Goal: Task Accomplishment & Management: Use online tool/utility

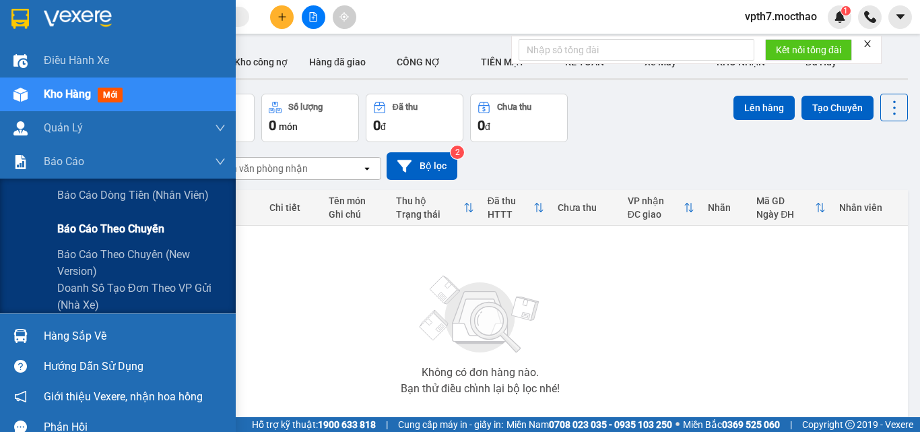
click at [96, 227] on span "Báo cáo theo chuyến" at bounding box center [110, 228] width 107 height 17
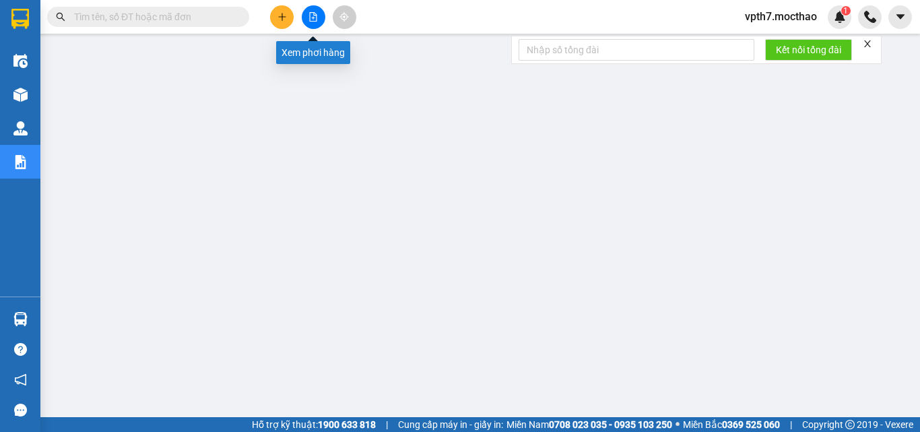
click at [312, 24] on button at bounding box center [314, 17] width 24 height 24
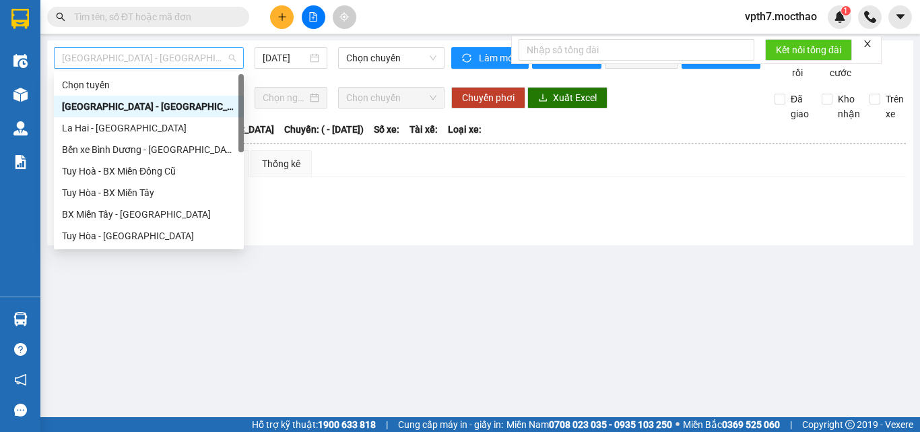
click at [169, 51] on span "[GEOGRAPHIC_DATA] - [GEOGRAPHIC_DATA]" at bounding box center [149, 58] width 174 height 20
click at [166, 164] on div "Tuy Hoà - BX Miền Đông Cũ" at bounding box center [149, 171] width 174 height 15
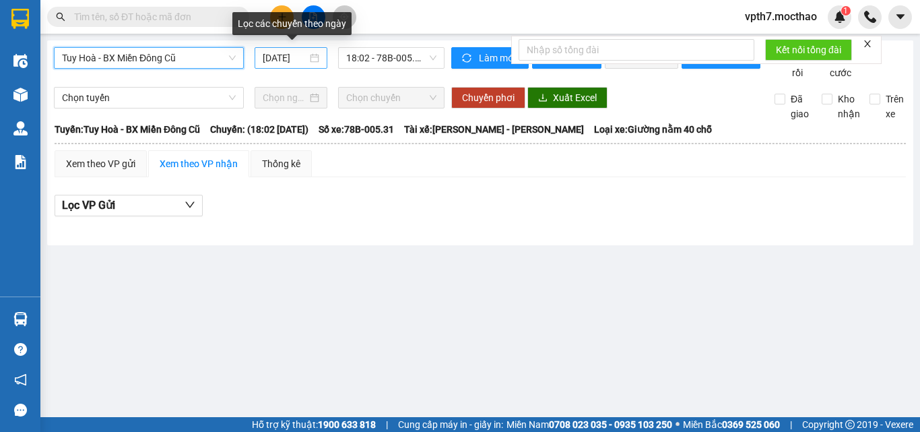
click at [294, 53] on input "[DATE]" at bounding box center [285, 58] width 44 height 15
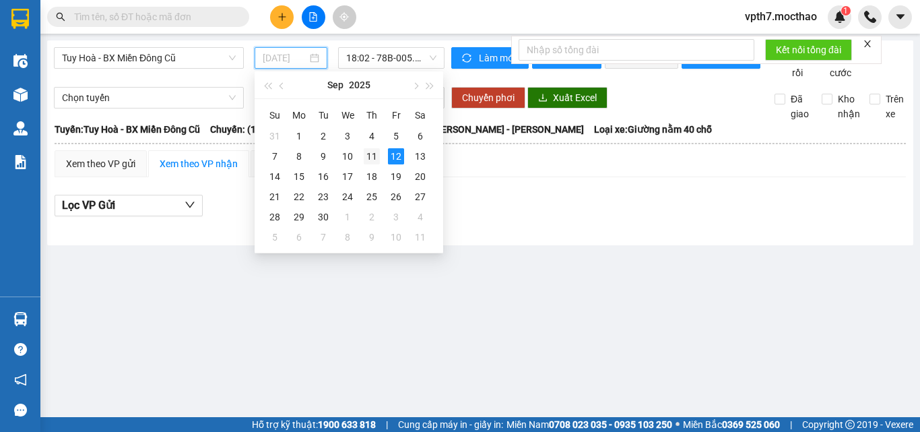
click at [371, 156] on div "11" at bounding box center [372, 156] width 16 height 16
type input "[DATE]"
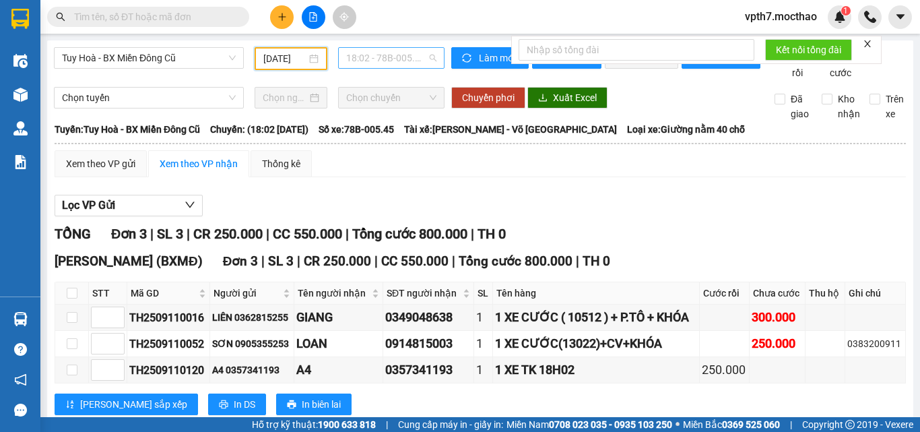
click at [412, 59] on span "18:02 - 78B-005.45" at bounding box center [391, 58] width 90 height 20
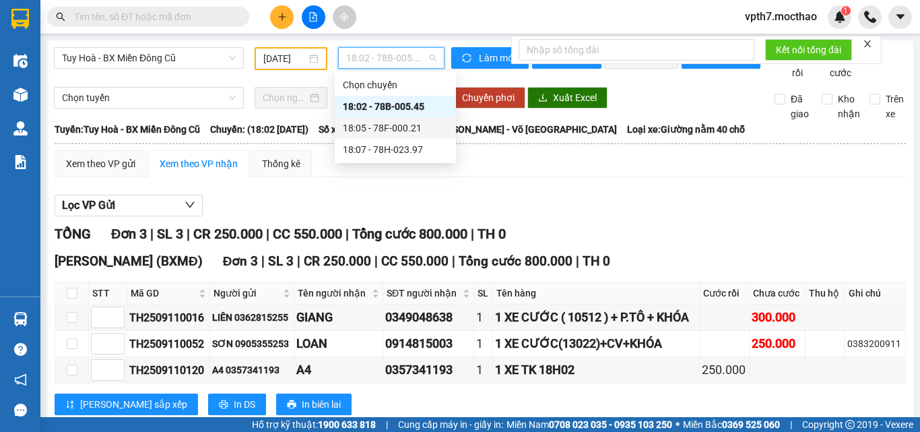
click at [394, 130] on div "18:05 - 78F-000.21" at bounding box center [395, 128] width 105 height 15
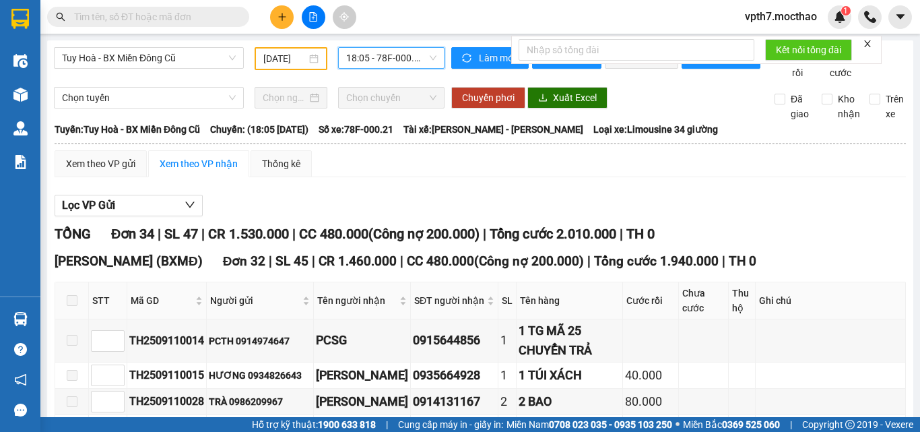
click at [402, 57] on span "18:05 - 78F-000.21" at bounding box center [391, 58] width 90 height 20
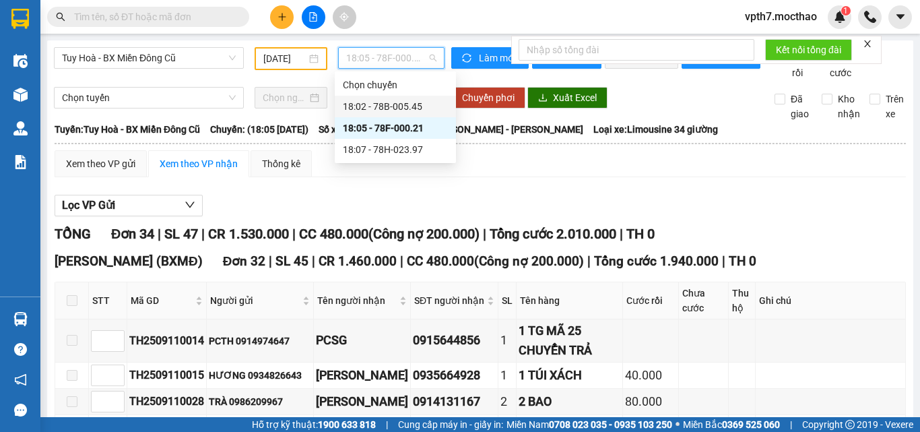
drag, startPoint x: 370, startPoint y: 106, endPoint x: 356, endPoint y: 109, distance: 13.9
click at [369, 106] on div "18:02 - 78B-005.45" at bounding box center [395, 106] width 105 height 15
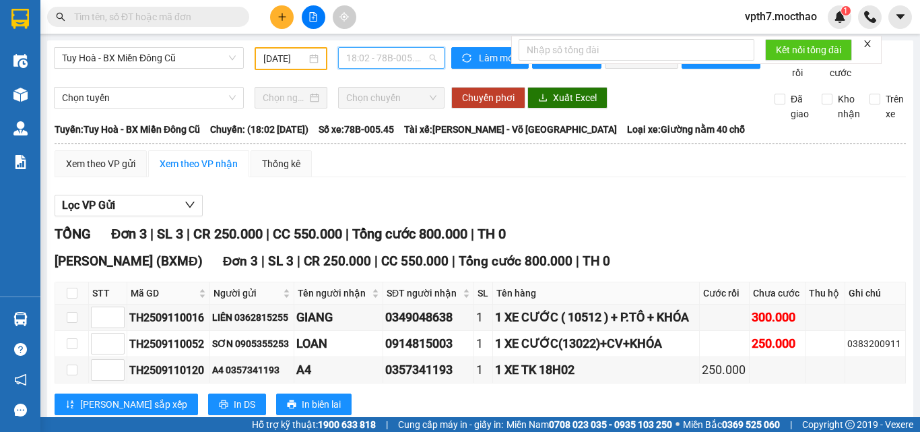
click at [362, 58] on span "18:02 - 78B-005.45" at bounding box center [391, 58] width 90 height 20
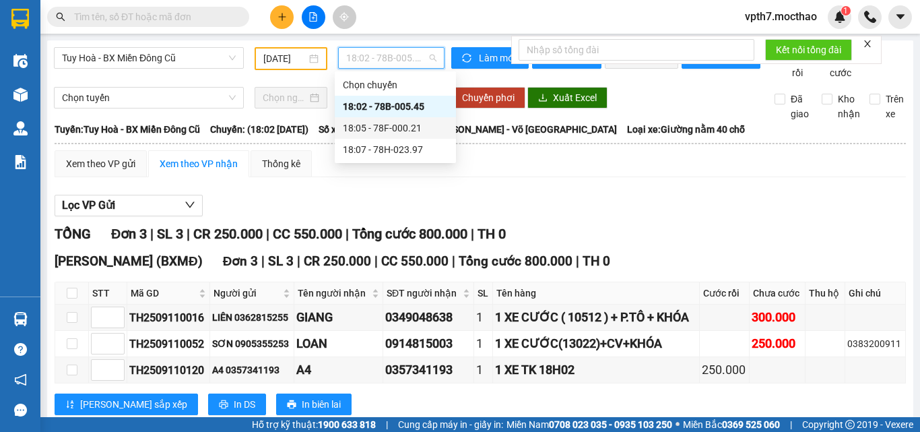
click at [372, 127] on div "18:05 - 78F-000.21" at bounding box center [395, 128] width 105 height 15
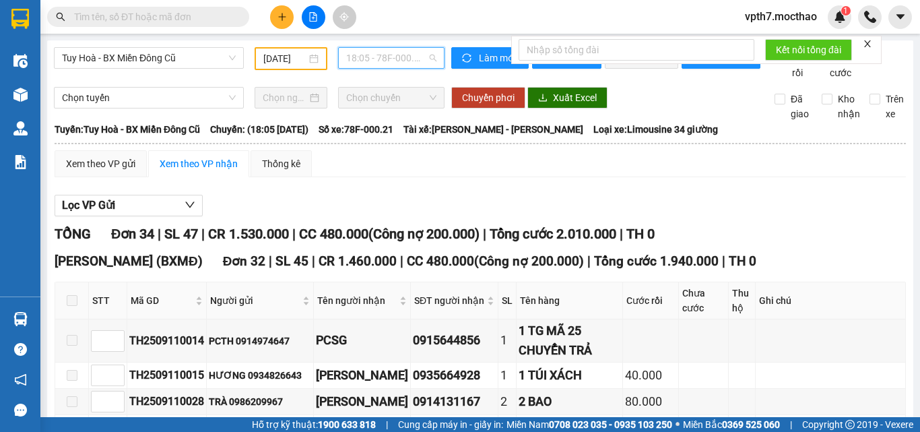
click at [371, 53] on span "18:05 - 78F-000.21" at bounding box center [391, 58] width 90 height 20
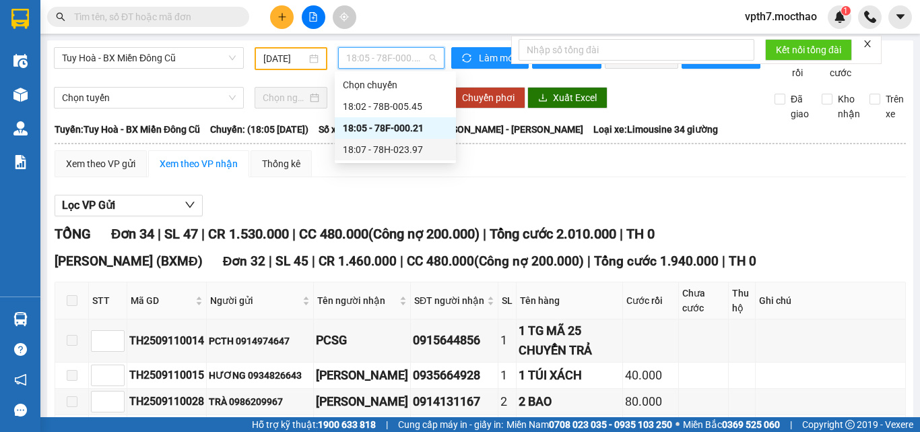
click at [396, 146] on div "18:07 - 78H-023.97" at bounding box center [395, 149] width 105 height 15
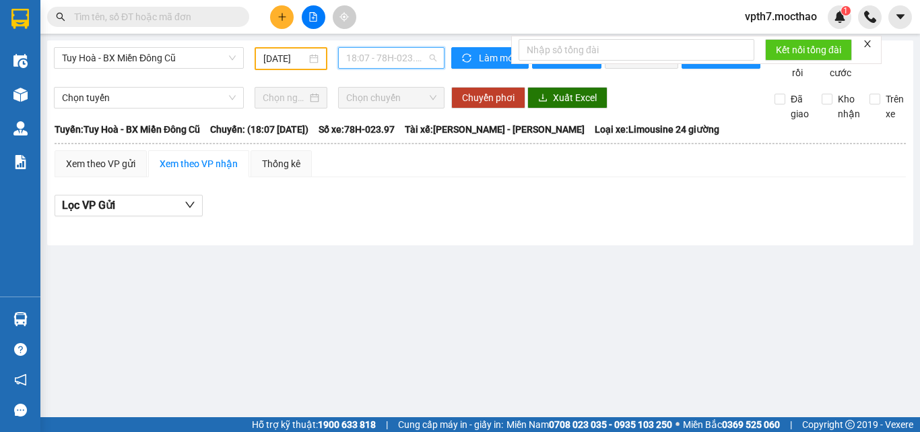
click at [410, 59] on span "18:07 - 78H-023.97" at bounding box center [391, 58] width 90 height 20
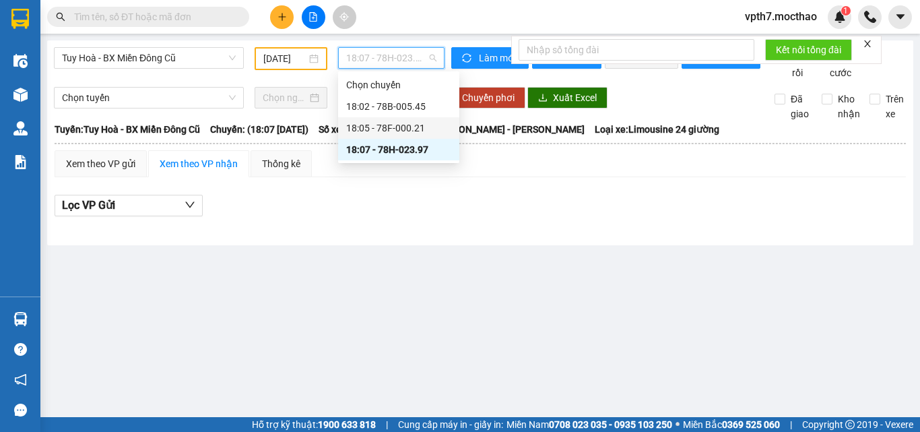
drag, startPoint x: 409, startPoint y: 129, endPoint x: 387, endPoint y: 122, distance: 22.8
click at [409, 127] on div "18:05 - 78F-000.21" at bounding box center [398, 128] width 105 height 15
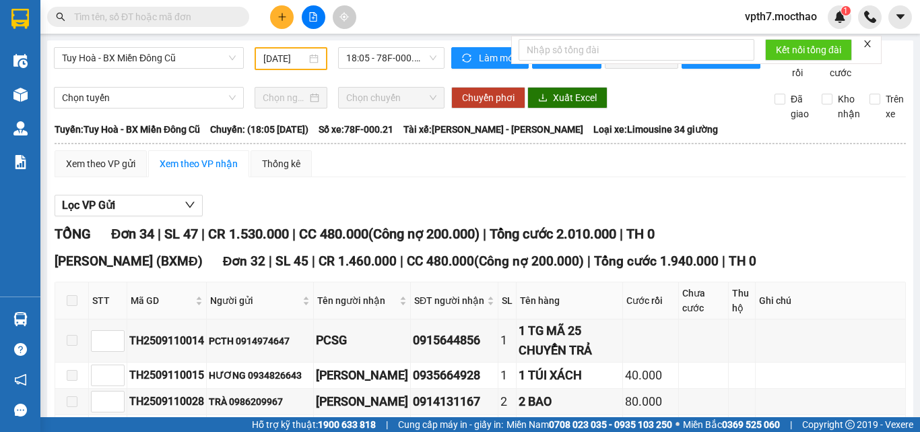
click at [197, 80] on div "Tuy Hoà - BX Miền Đông Cũ [DATE] 18:05 - 78F-000.21" at bounding box center [249, 63] width 391 height 33
click at [176, 53] on span "Tuy Hoà - BX Miền Đông Cũ" at bounding box center [149, 58] width 174 height 20
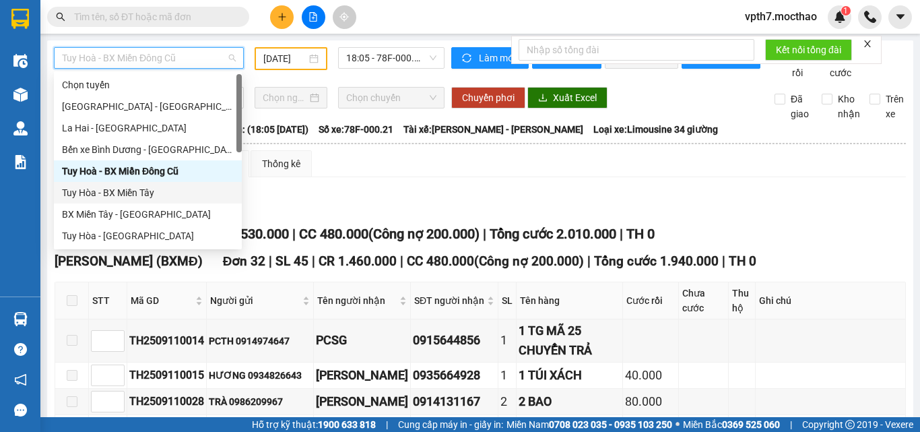
click at [128, 187] on div "Tuy Hòa - BX Miền Tây" at bounding box center [148, 192] width 172 height 15
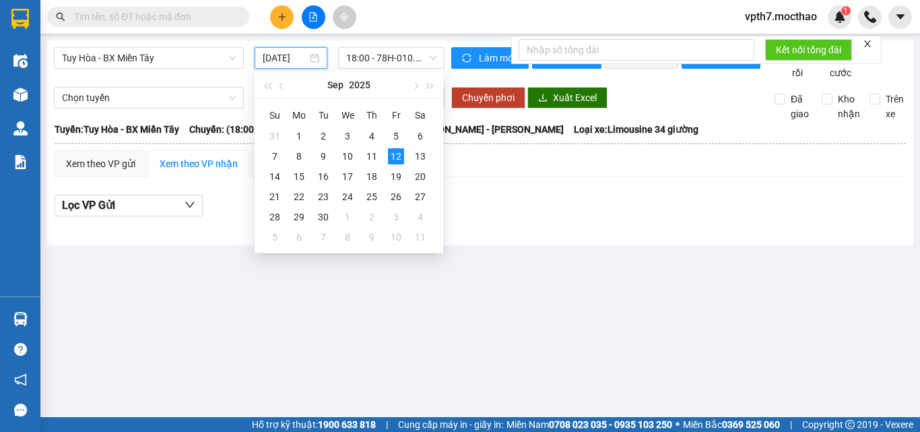
click at [288, 60] on input "[DATE]" at bounding box center [285, 58] width 44 height 15
click at [377, 161] on div "11" at bounding box center [372, 156] width 16 height 16
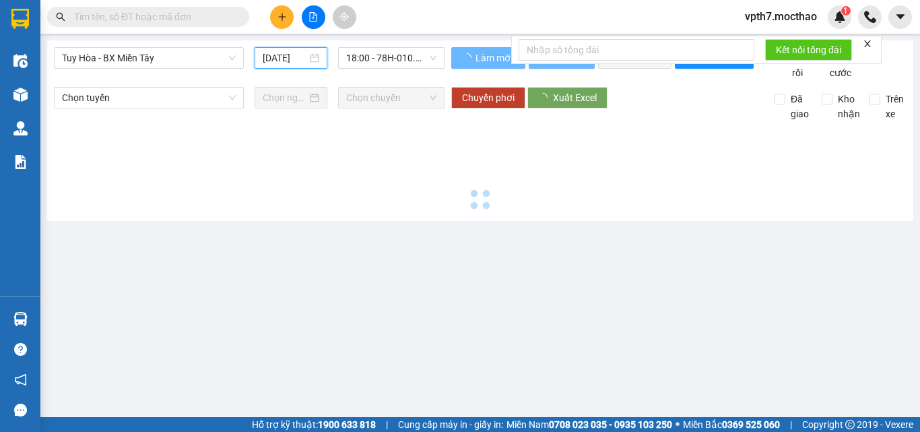
type input "[DATE]"
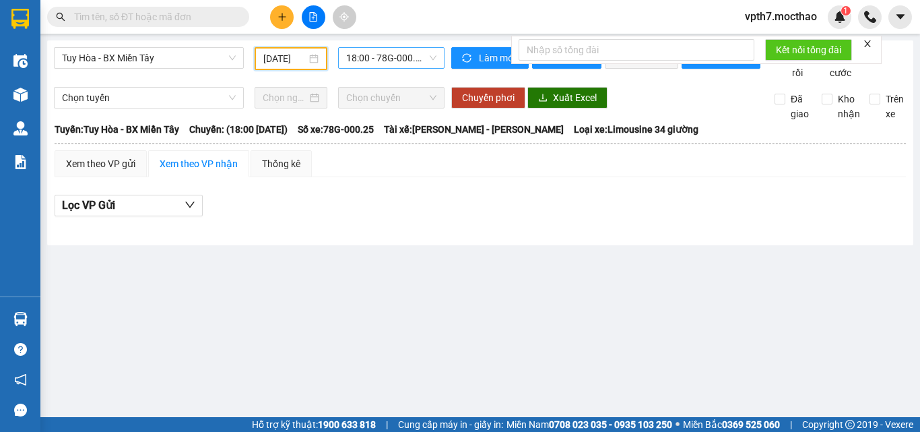
click at [414, 49] on span "18:00 - 78G-000.25" at bounding box center [391, 58] width 90 height 20
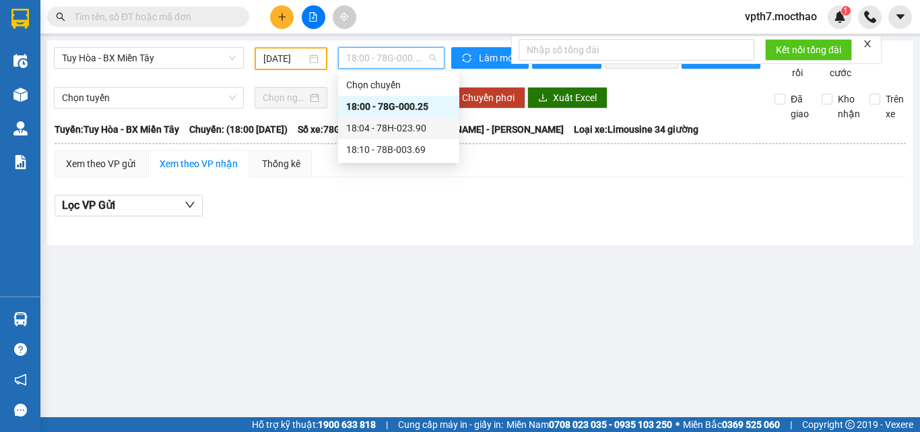
click at [416, 131] on div "18:04 - 78H-023.90" at bounding box center [398, 128] width 105 height 15
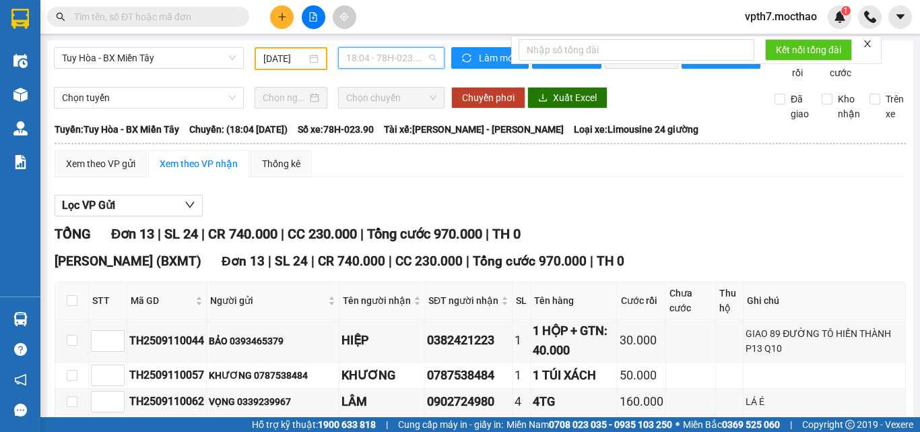
click at [395, 63] on span "18:04 - 78H-023.90" at bounding box center [391, 58] width 90 height 20
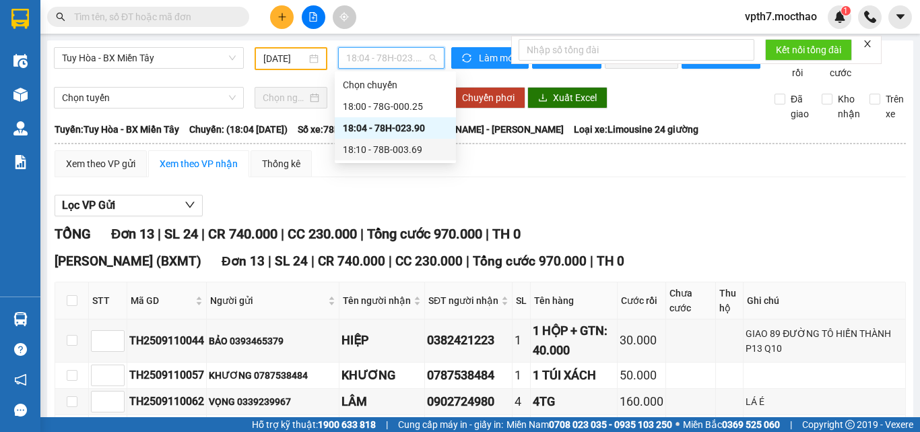
click at [394, 150] on div "18:10 - 78B-003.69" at bounding box center [395, 149] width 105 height 15
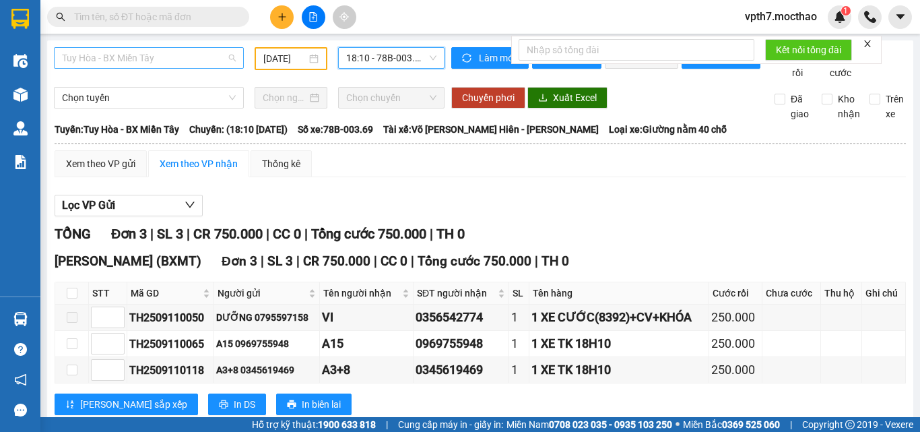
click at [188, 67] on span "Tuy Hòa - BX Miền Tây" at bounding box center [149, 58] width 174 height 20
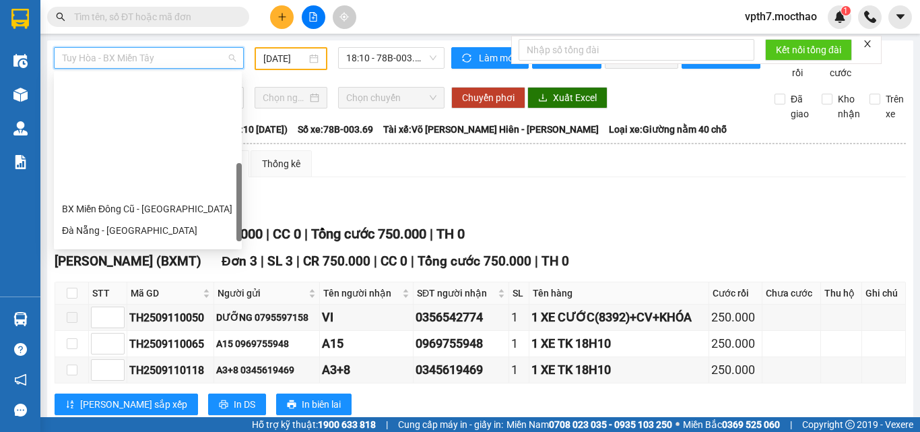
scroll to position [270, 0]
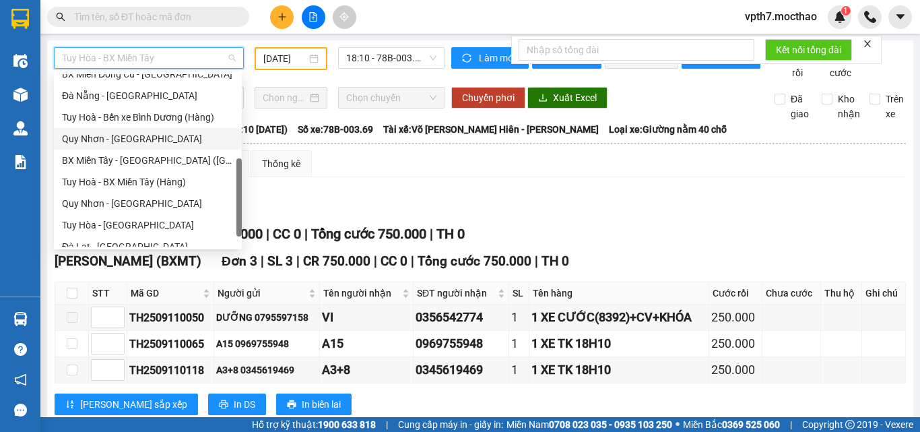
click at [139, 137] on div "Quy Nhơn - [GEOGRAPHIC_DATA]" at bounding box center [148, 138] width 172 height 15
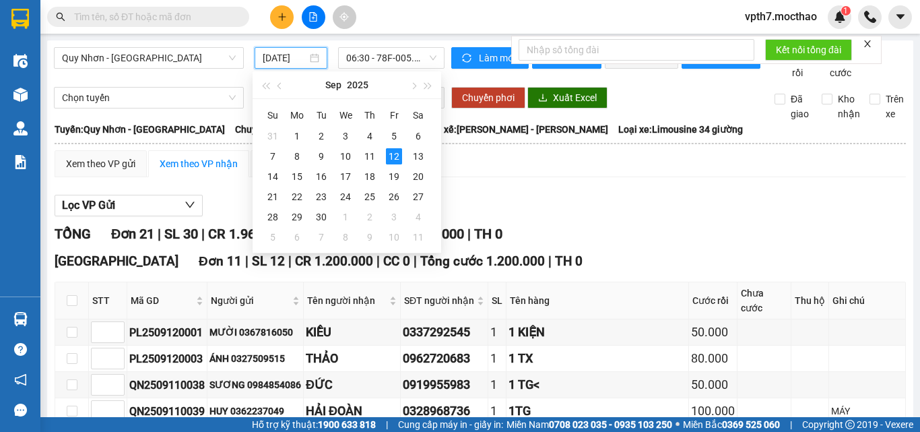
click at [294, 57] on input "[DATE]" at bounding box center [285, 58] width 44 height 15
click at [373, 159] on div "11" at bounding box center [370, 156] width 16 height 16
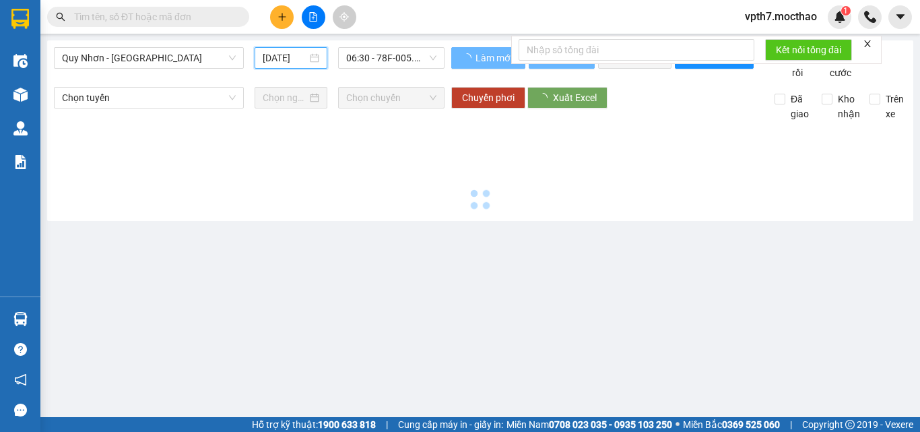
type input "[DATE]"
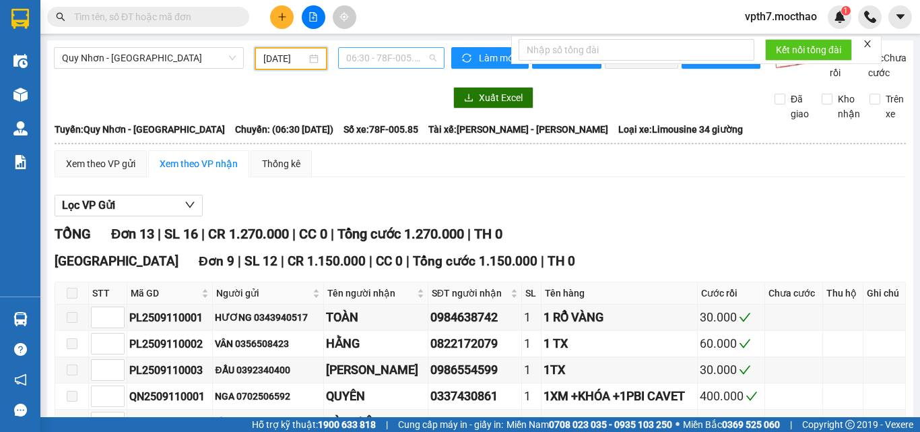
click at [411, 61] on span "06:30 - 78F-005.85" at bounding box center [391, 58] width 90 height 20
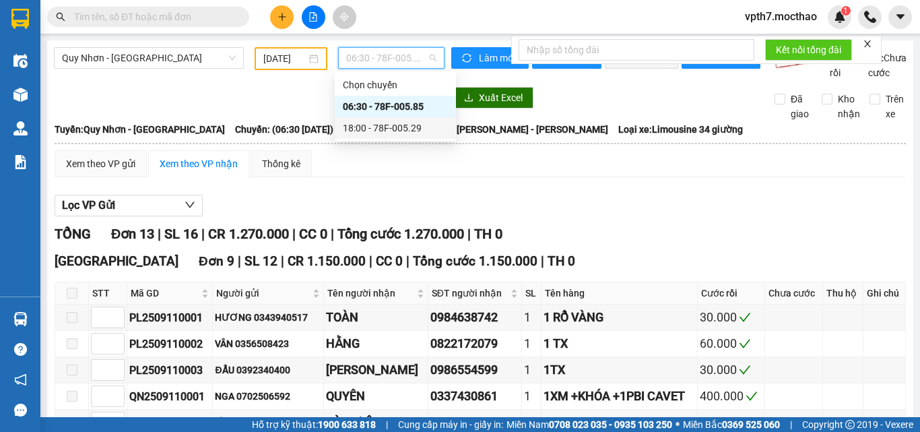
click at [411, 123] on div "18:00 - 78F-005.29" at bounding box center [395, 128] width 105 height 15
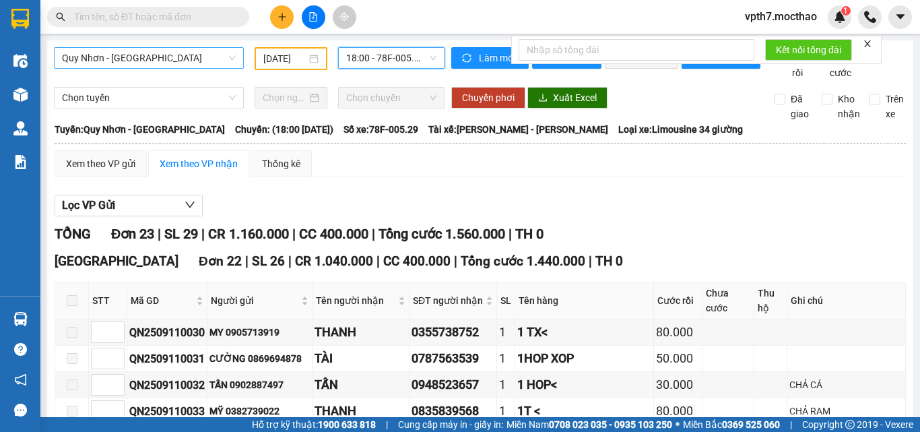
click at [137, 48] on span "Quy Nhơn - [GEOGRAPHIC_DATA]" at bounding box center [149, 58] width 174 height 20
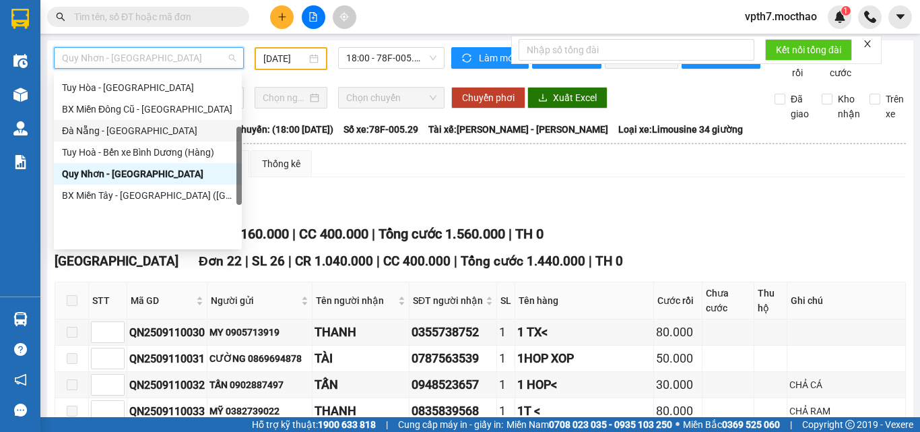
scroll to position [100, 0]
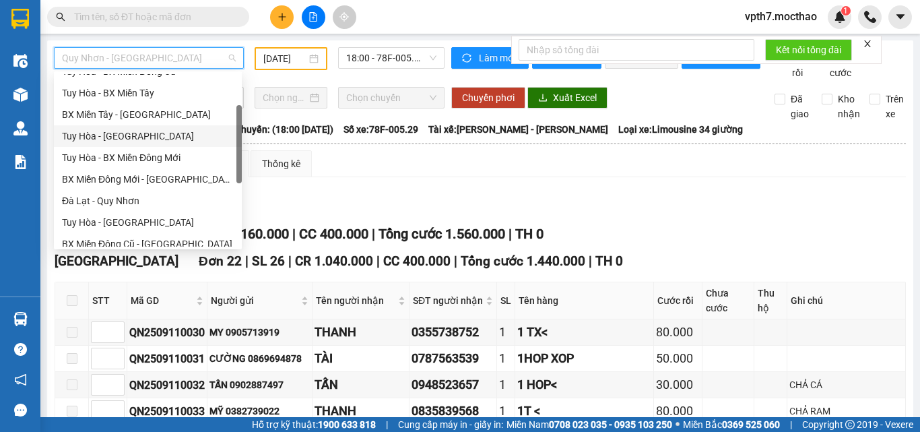
click at [131, 136] on div "Tuy Hòa - [GEOGRAPHIC_DATA]" at bounding box center [148, 136] width 172 height 15
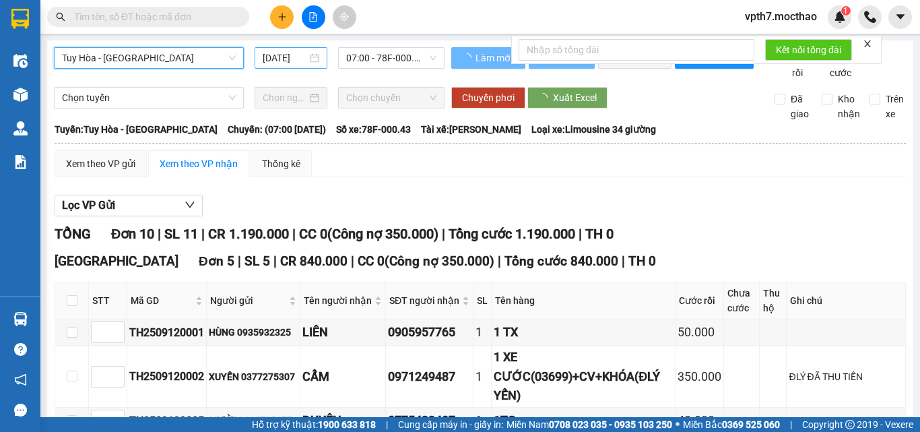
click at [302, 59] on input "[DATE]" at bounding box center [285, 58] width 44 height 15
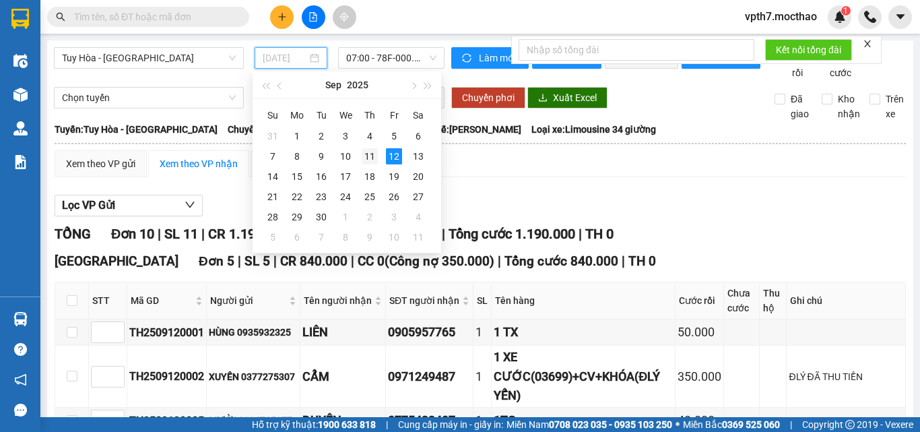
click at [367, 153] on div "11" at bounding box center [370, 156] width 16 height 16
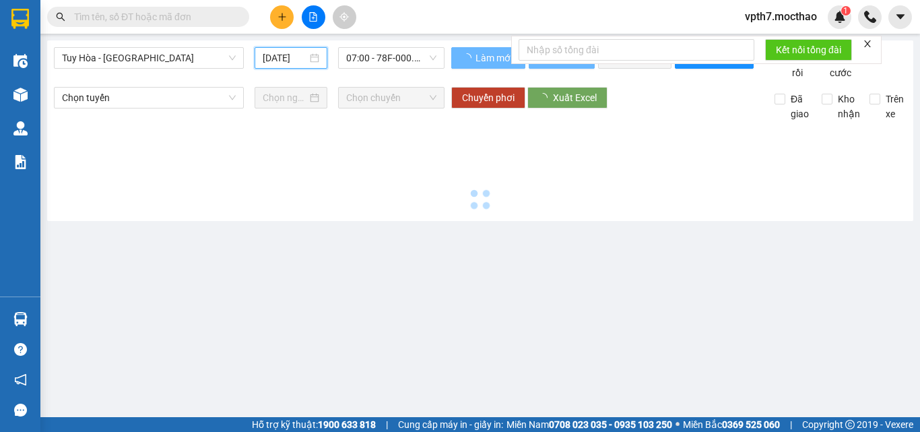
type input "[DATE]"
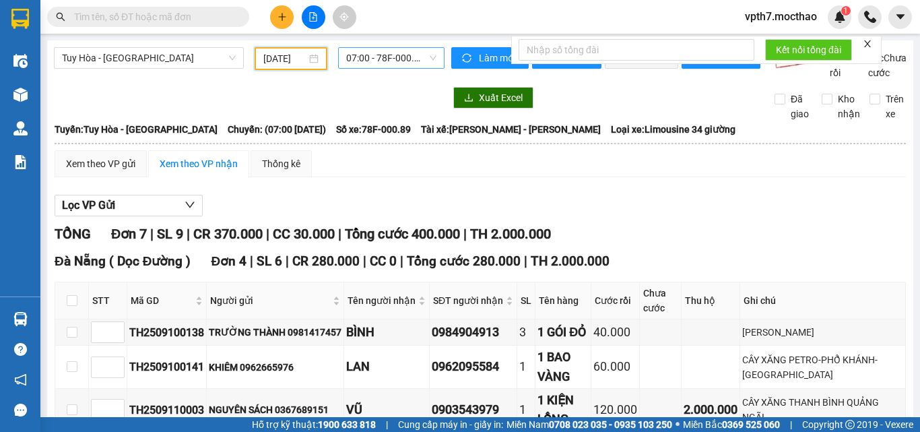
click at [389, 61] on span "07:00 - 78F-000.89" at bounding box center [391, 58] width 90 height 20
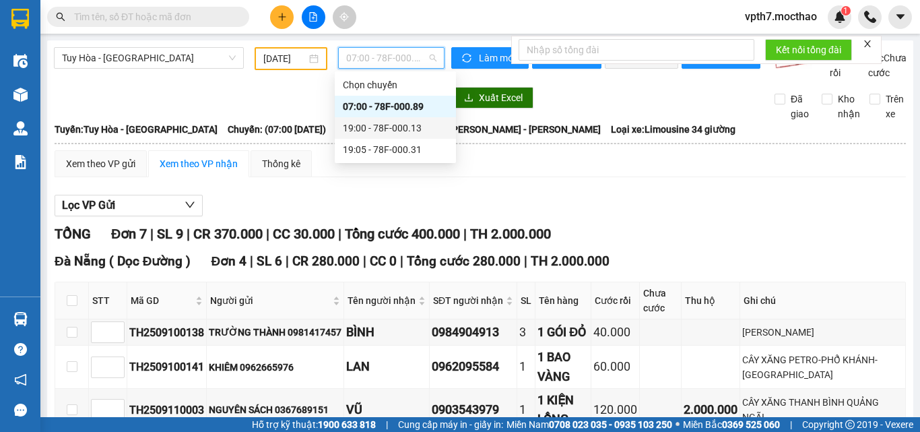
click at [389, 120] on div "19:00 - 78F-000.13" at bounding box center [395, 128] width 121 height 22
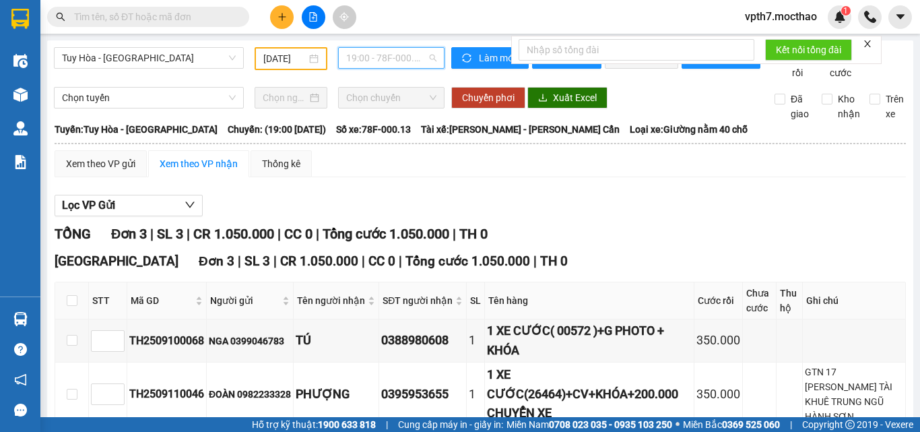
click at [401, 65] on span "19:00 - 78F-000.13" at bounding box center [391, 58] width 90 height 20
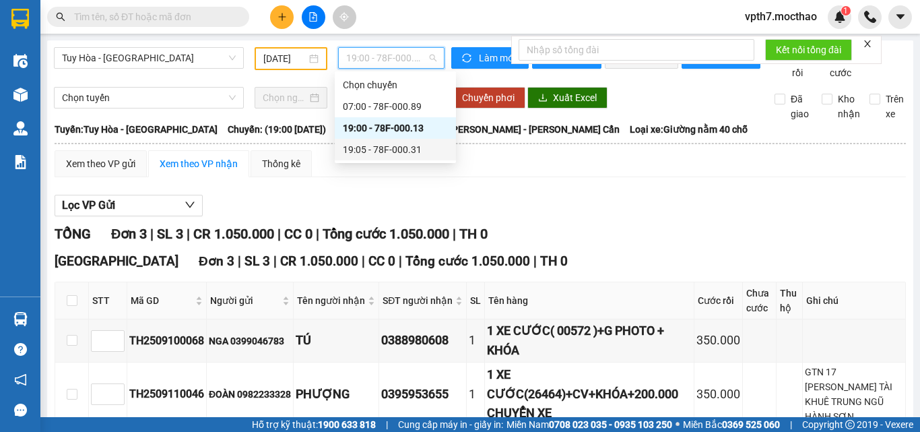
click at [387, 157] on div "19:05 - 78F-000.31" at bounding box center [395, 150] width 121 height 22
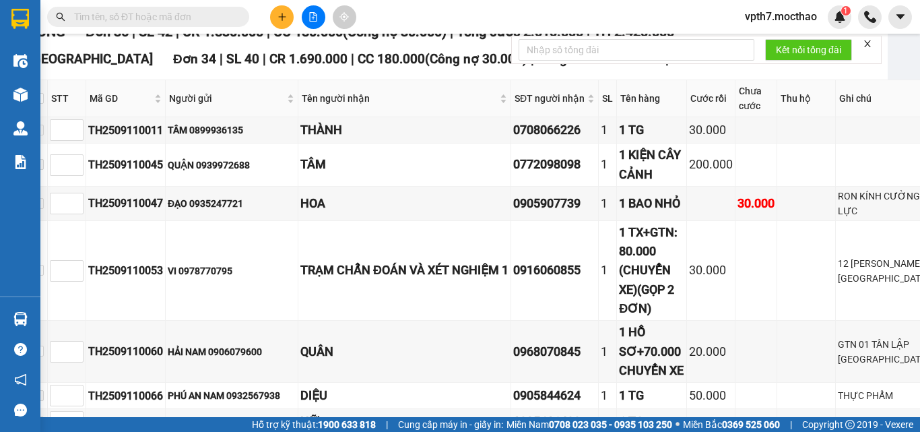
scroll to position [0, 26]
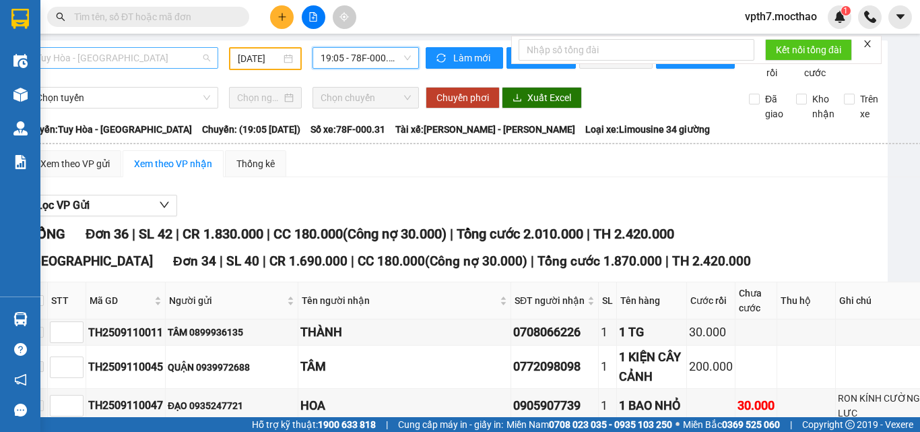
click at [168, 59] on span "Tuy Hòa - [GEOGRAPHIC_DATA]" at bounding box center [123, 58] width 174 height 20
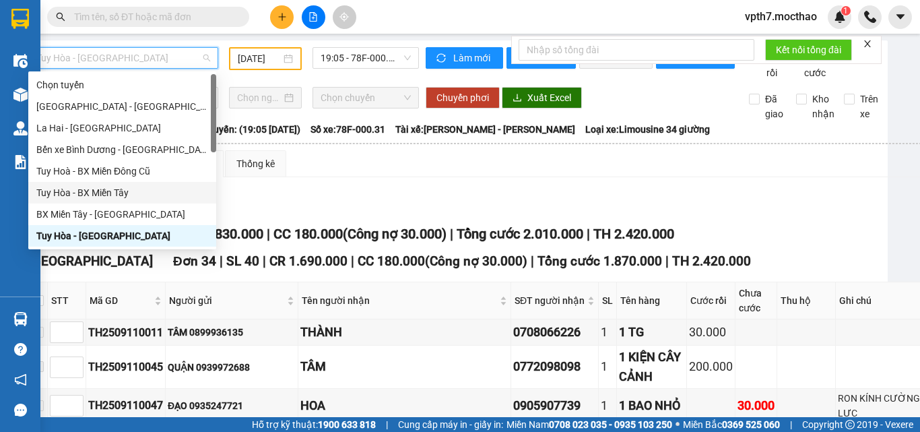
scroll to position [135, 0]
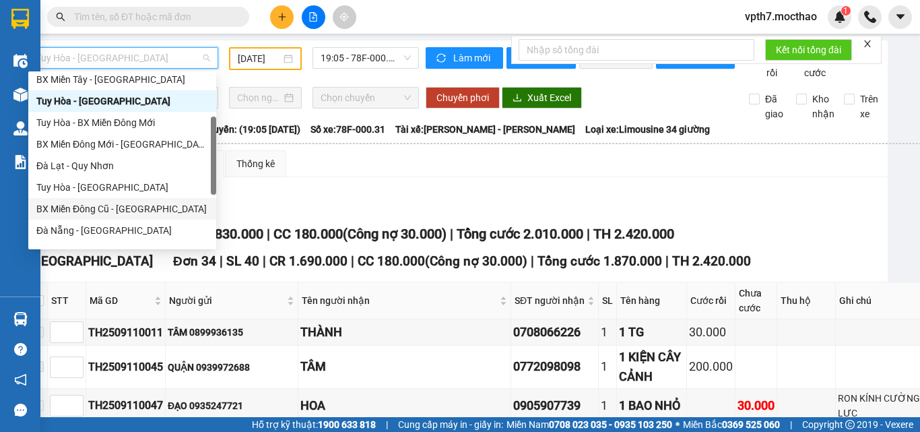
click at [85, 212] on div "BX Miền Đông Cũ - [GEOGRAPHIC_DATA]" at bounding box center [122, 208] width 172 height 15
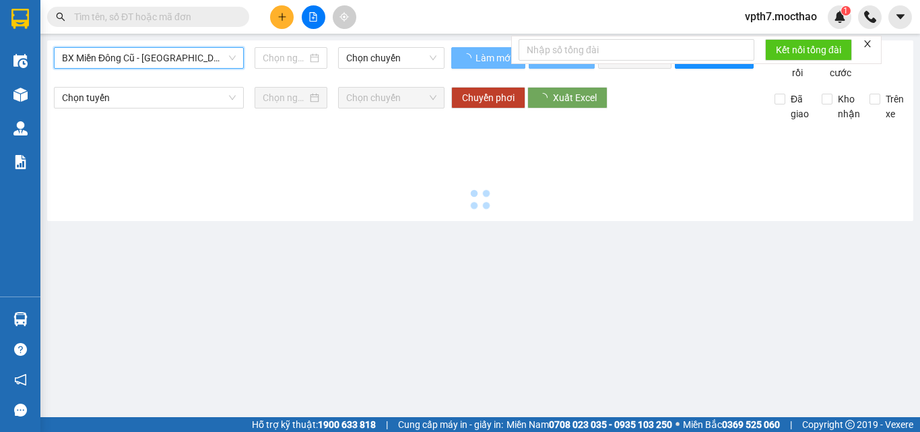
scroll to position [0, 0]
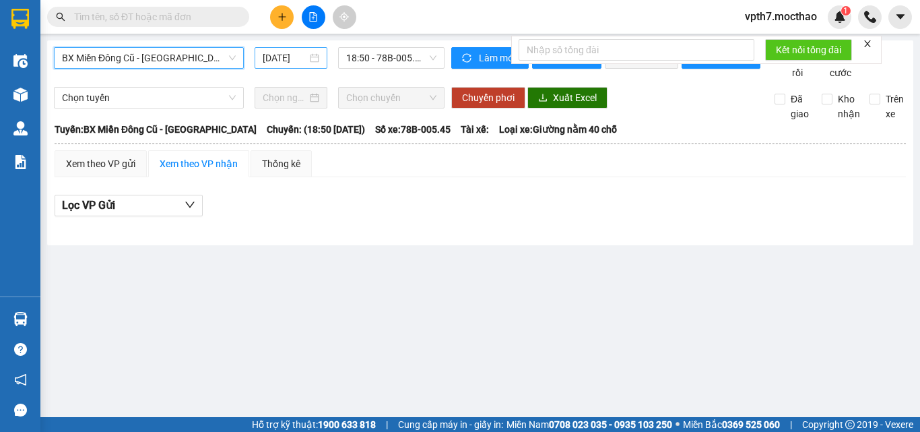
click at [278, 57] on input "[DATE]" at bounding box center [285, 58] width 44 height 15
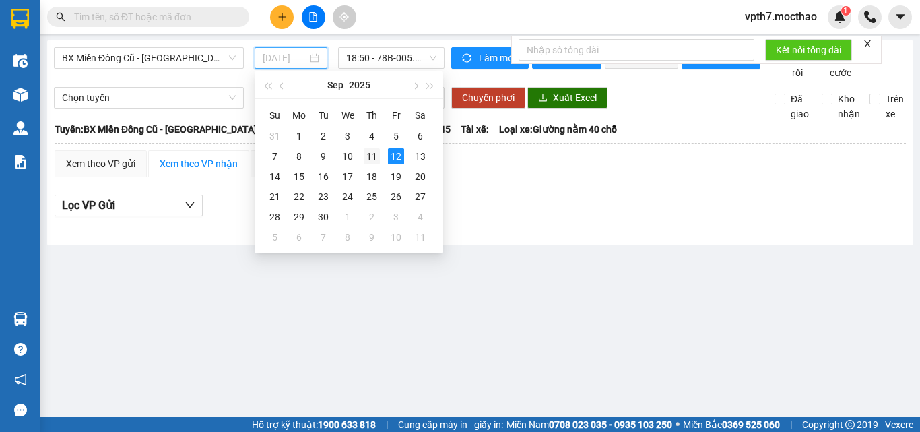
click at [371, 155] on div "11" at bounding box center [372, 156] width 16 height 16
type input "[DATE]"
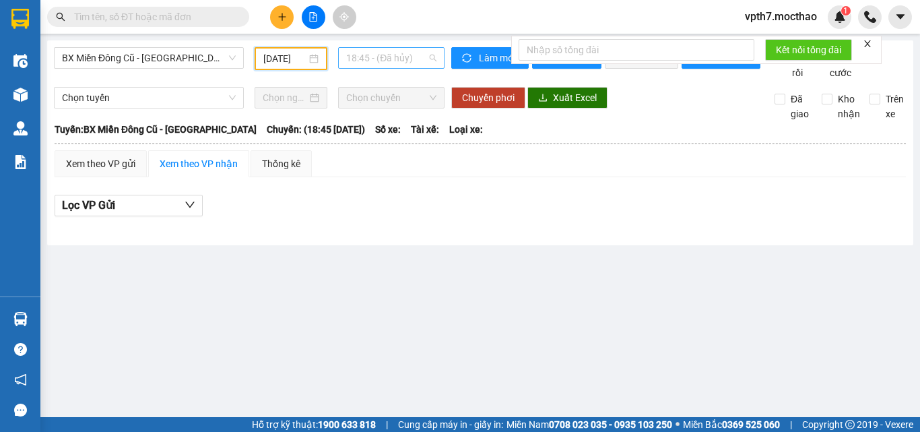
click at [406, 59] on span "18:45 - (Đã hủy)" at bounding box center [391, 58] width 90 height 20
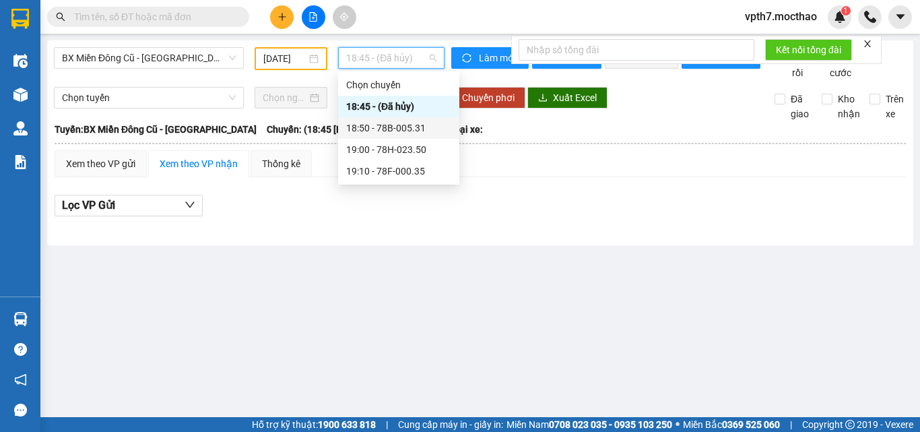
click at [415, 131] on div "18:50 - 78B-005.31" at bounding box center [398, 128] width 105 height 15
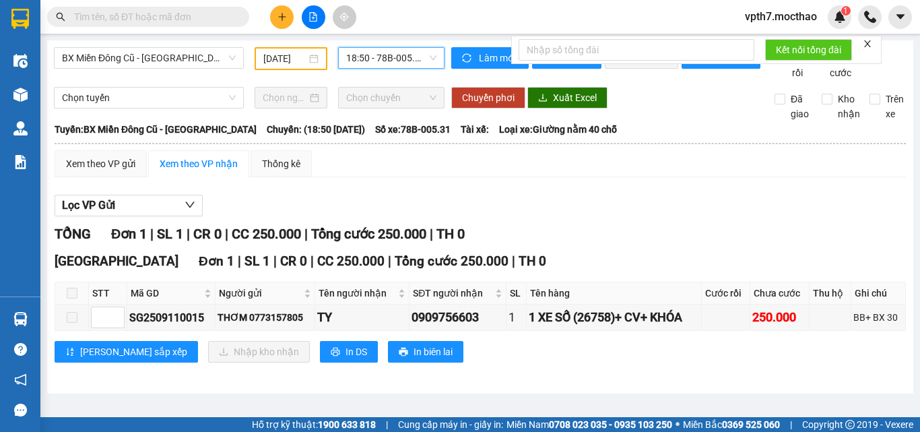
click at [416, 55] on span "18:50 - 78B-005.31" at bounding box center [391, 58] width 90 height 20
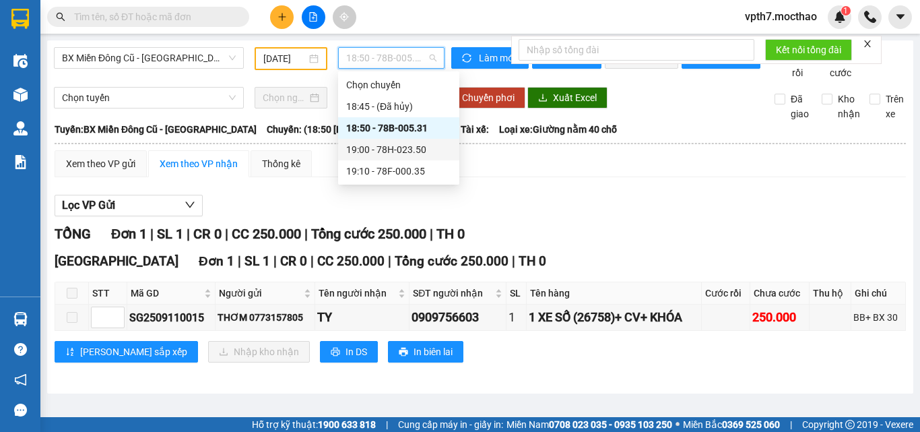
click at [408, 151] on div "19:00 - 78H-023.50" at bounding box center [398, 149] width 105 height 15
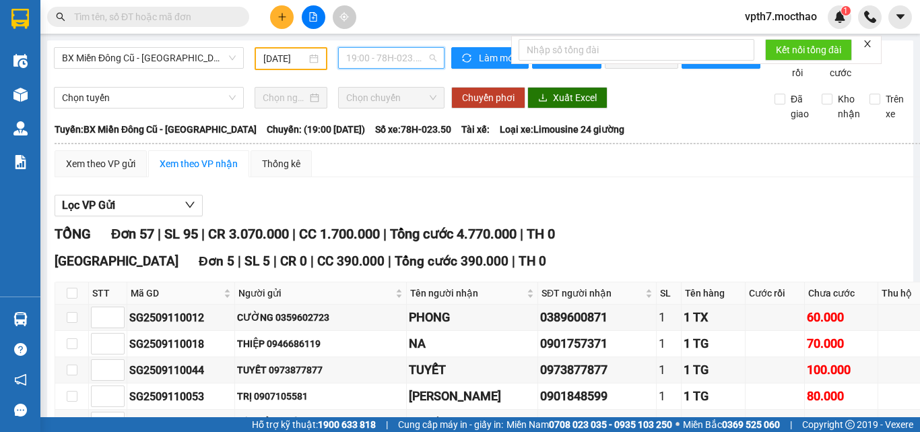
click at [415, 56] on span "19:00 - 78H-023.50" at bounding box center [391, 58] width 90 height 20
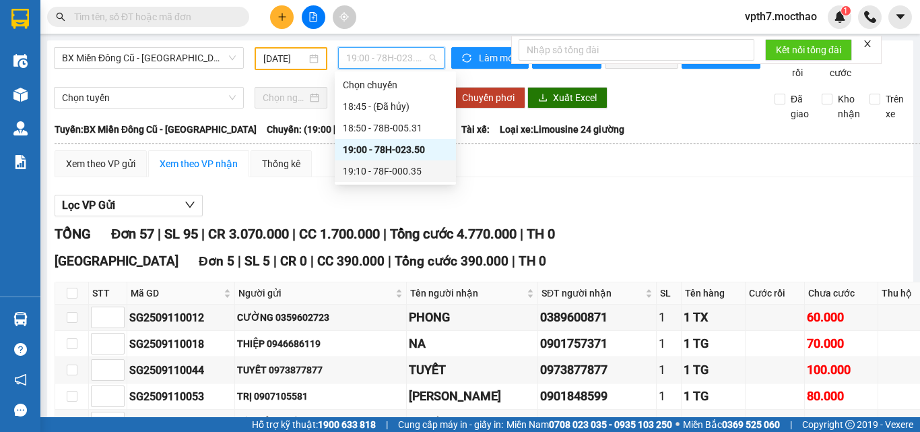
click at [414, 168] on div "19:10 - 78F-000.35" at bounding box center [395, 171] width 105 height 15
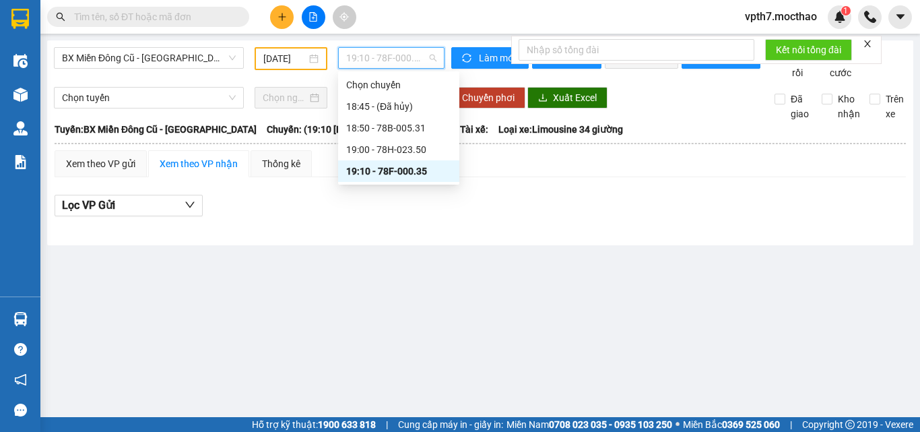
click at [398, 54] on span "19:10 - 78F-000.35" at bounding box center [391, 58] width 90 height 20
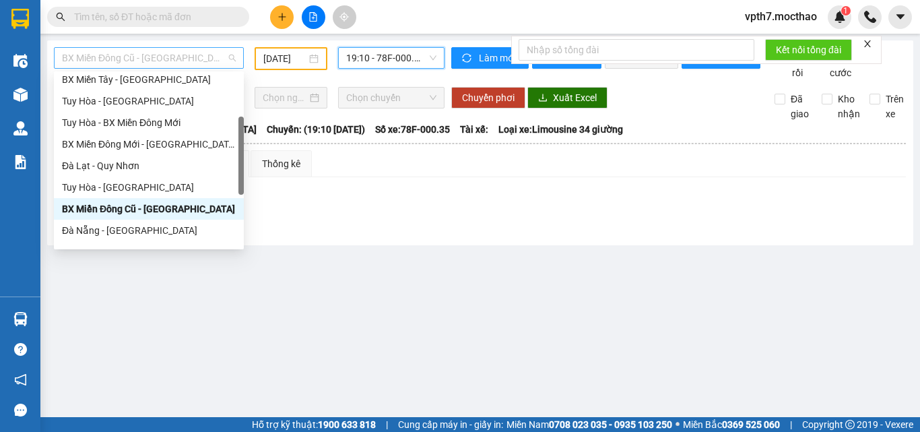
click at [191, 64] on span "BX Miền Đông Cũ - [GEOGRAPHIC_DATA]" at bounding box center [149, 58] width 174 height 20
click at [155, 87] on div "BX Miền Tây - [GEOGRAPHIC_DATA]" at bounding box center [149, 80] width 190 height 22
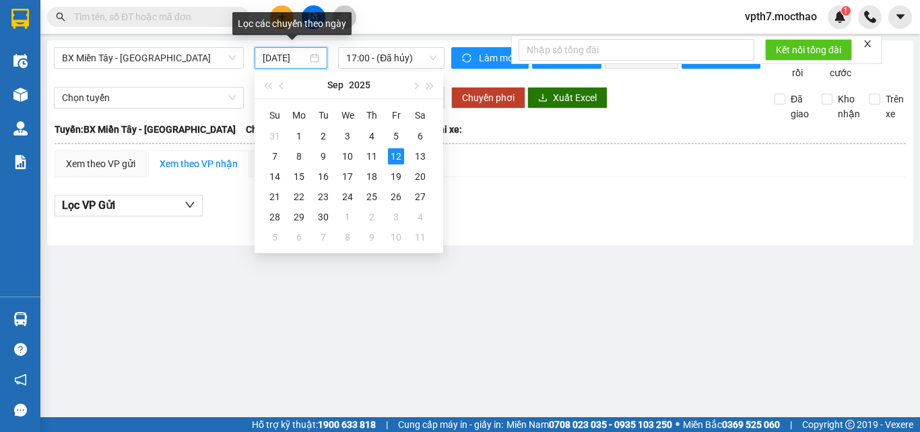
click at [283, 61] on input "[DATE]" at bounding box center [285, 58] width 44 height 15
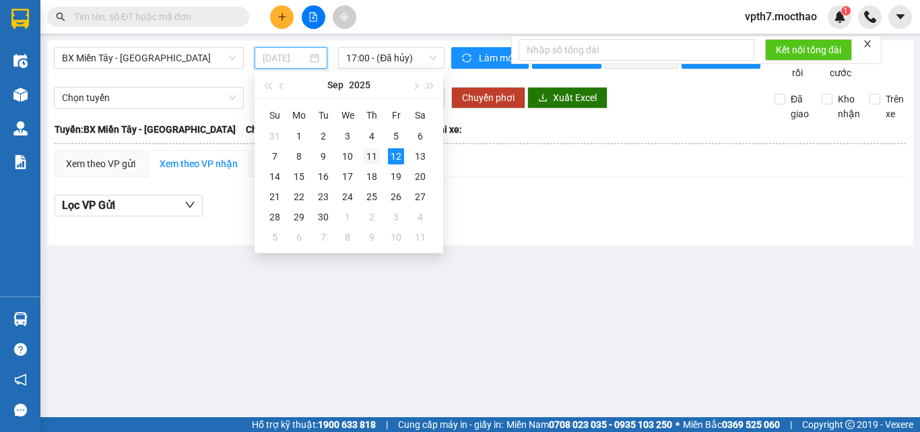
click at [371, 160] on div "11" at bounding box center [372, 156] width 16 height 16
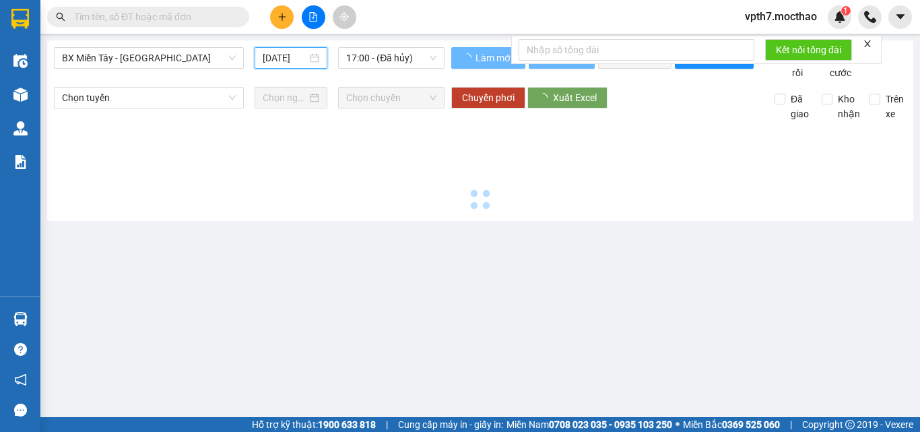
type input "[DATE]"
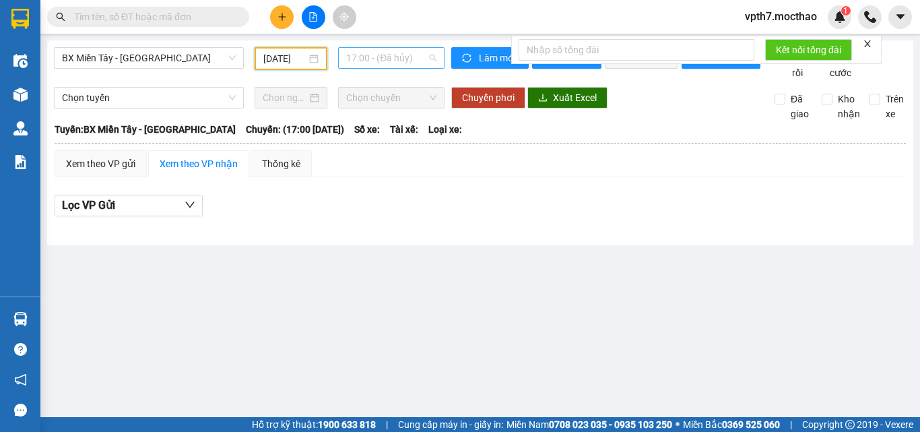
click at [410, 49] on span "17:00 - (Đã hủy)" at bounding box center [391, 58] width 90 height 20
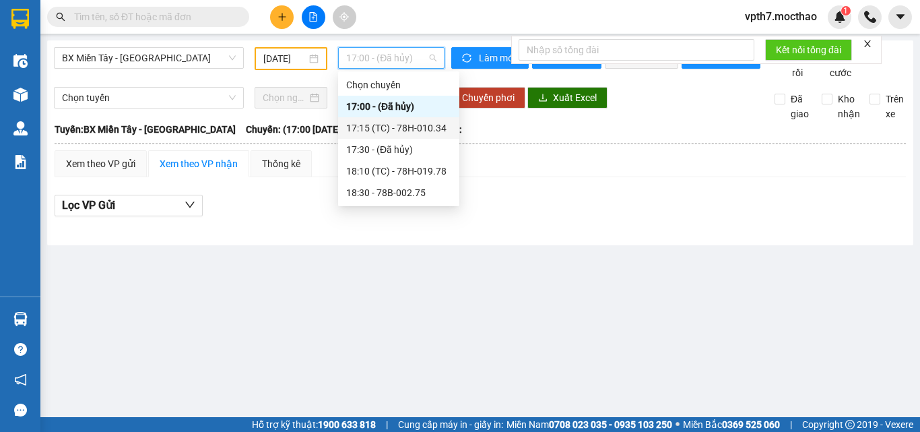
click at [414, 127] on div "17:15 (TC) - 78H-010.34" at bounding box center [398, 128] width 105 height 15
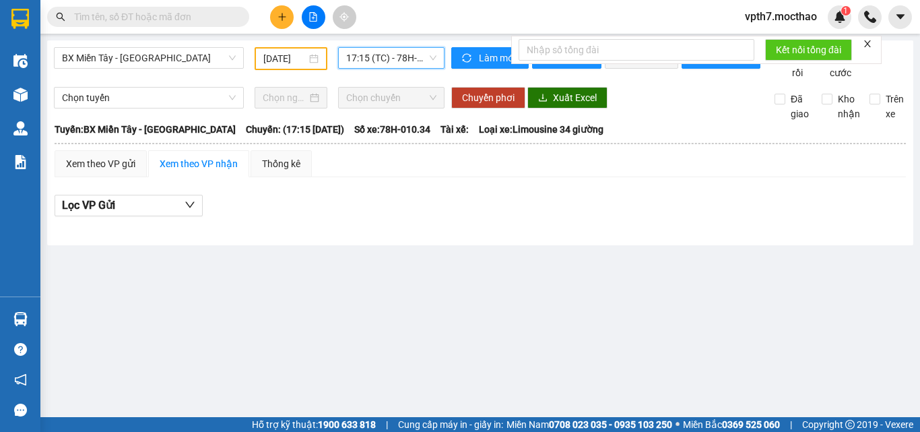
click at [403, 46] on div "BX Miền Tây - [GEOGRAPHIC_DATA] [DATE] 17:15 17:15 (TC) - 78H-010.34 Làm mới In…" at bounding box center [480, 142] width 867 height 205
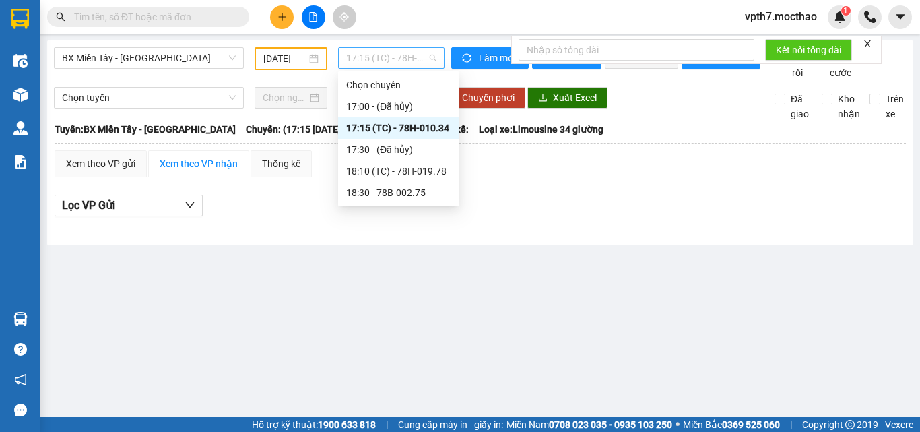
click at [417, 48] on span "17:15 (TC) - 78H-010.34" at bounding box center [391, 58] width 90 height 20
click at [384, 168] on div "18:10 (TC) - 78H-019.78" at bounding box center [398, 171] width 105 height 15
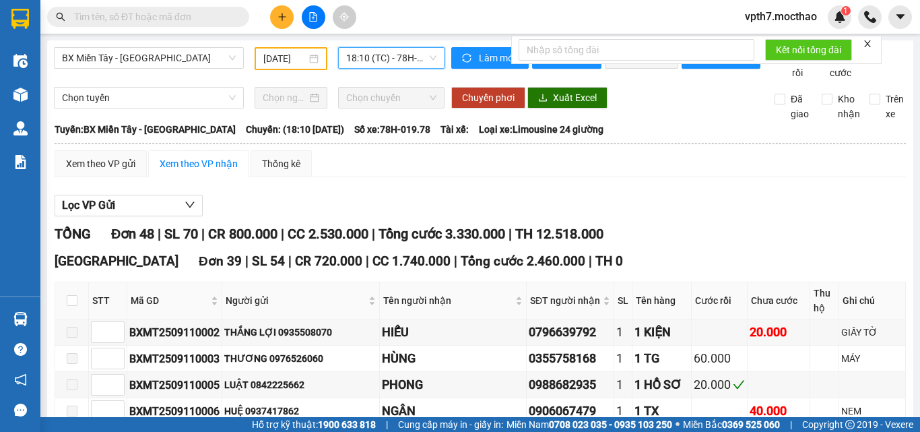
click at [390, 68] on div "18:10 (TC) - 78H-019.78" at bounding box center [391, 58] width 106 height 22
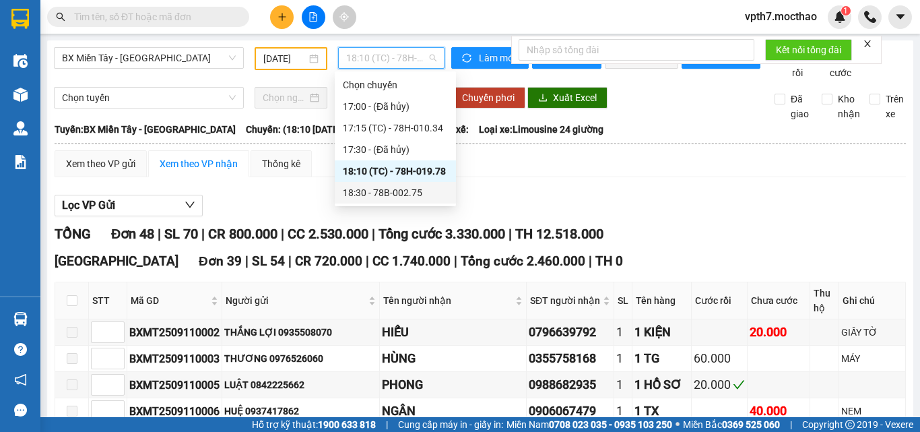
click at [393, 195] on div "18:30 - 78B-002.75" at bounding box center [395, 192] width 105 height 15
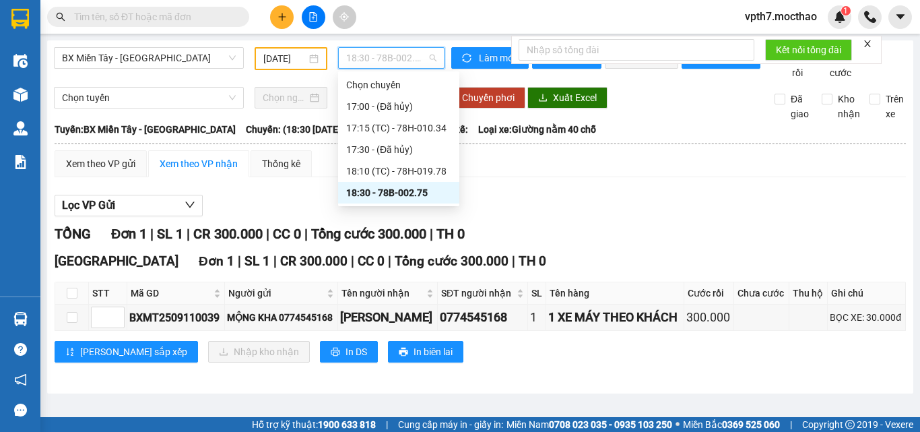
click at [418, 55] on span "18:30 - 78B-002.75" at bounding box center [391, 58] width 90 height 20
click at [404, 166] on div "18:10 (TC) - 78H-019.78" at bounding box center [398, 171] width 105 height 15
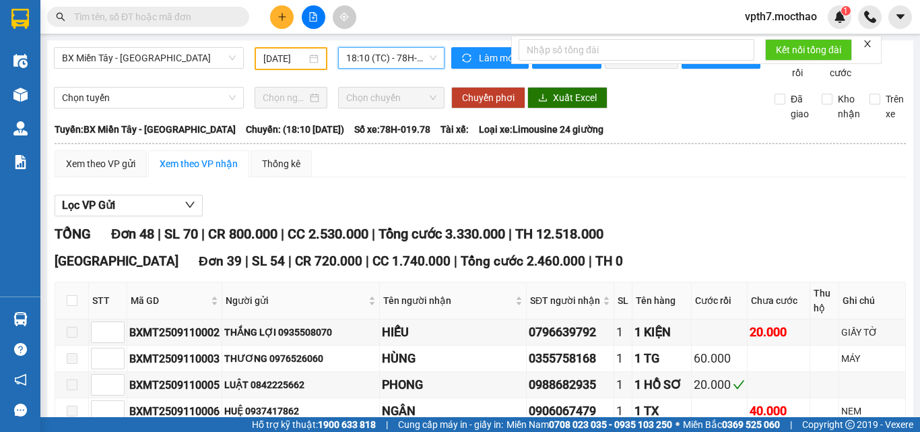
click at [402, 61] on span "18:10 (TC) - 78H-019.78" at bounding box center [391, 58] width 90 height 20
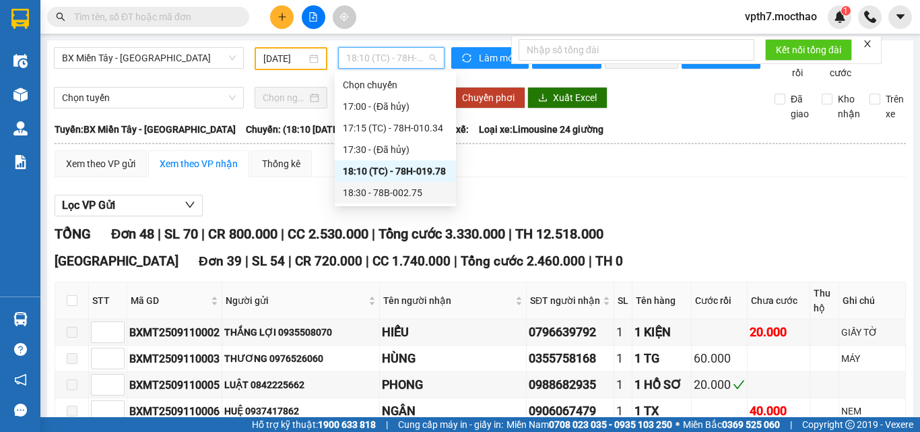
click at [396, 197] on div "18:30 - 78B-002.75" at bounding box center [395, 192] width 105 height 15
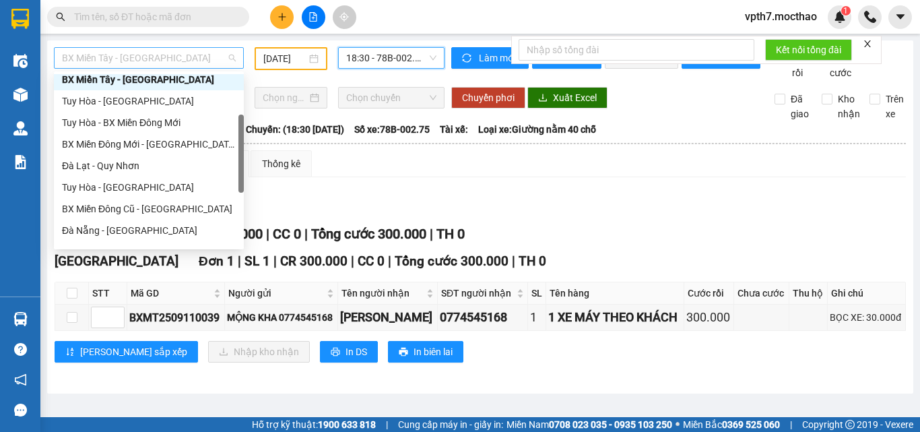
click at [95, 67] on span "BX Miền Tây - [GEOGRAPHIC_DATA]" at bounding box center [149, 58] width 174 height 20
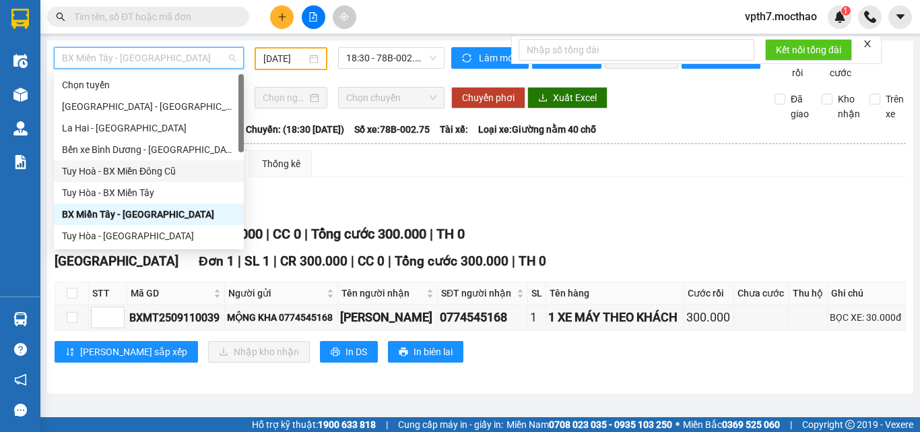
click at [73, 173] on div "Tuy Hoà - BX Miền Đông Cũ" at bounding box center [149, 171] width 174 height 15
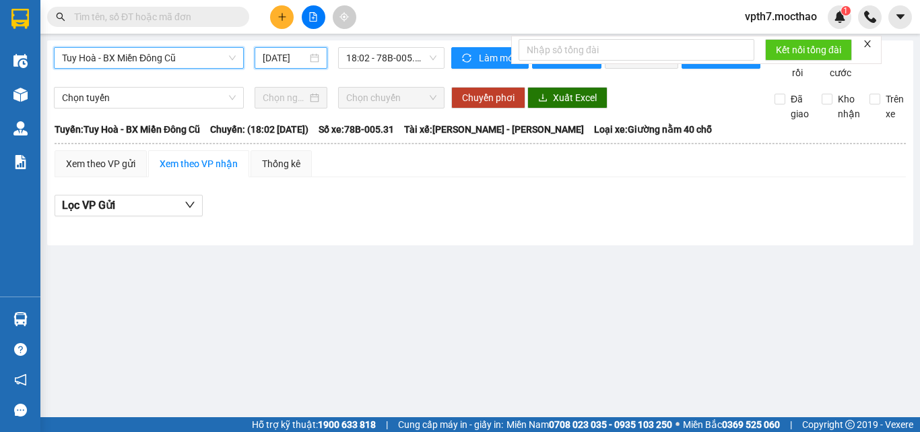
click at [282, 63] on input "[DATE]" at bounding box center [285, 58] width 44 height 15
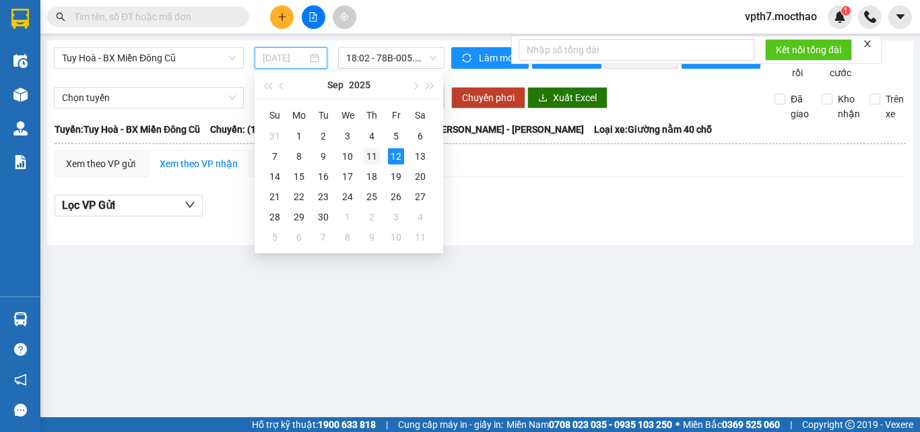
click at [379, 155] on div "11" at bounding box center [372, 156] width 16 height 16
type input "[DATE]"
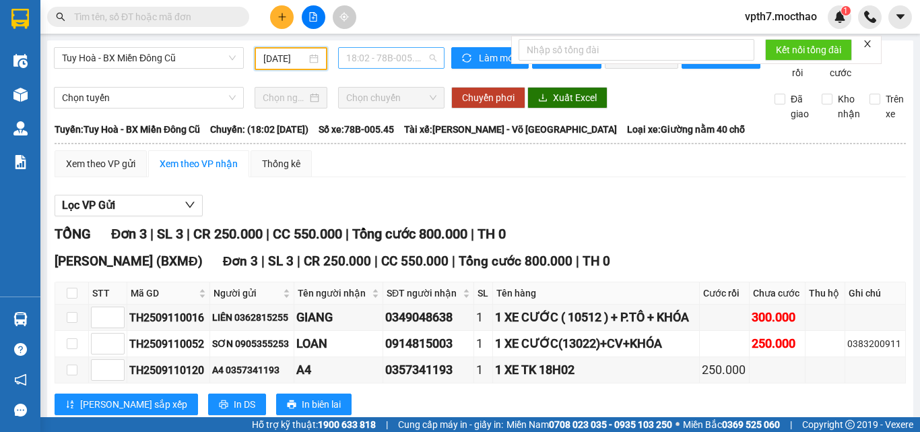
click at [388, 54] on span "18:02 - 78B-005.45" at bounding box center [391, 58] width 90 height 20
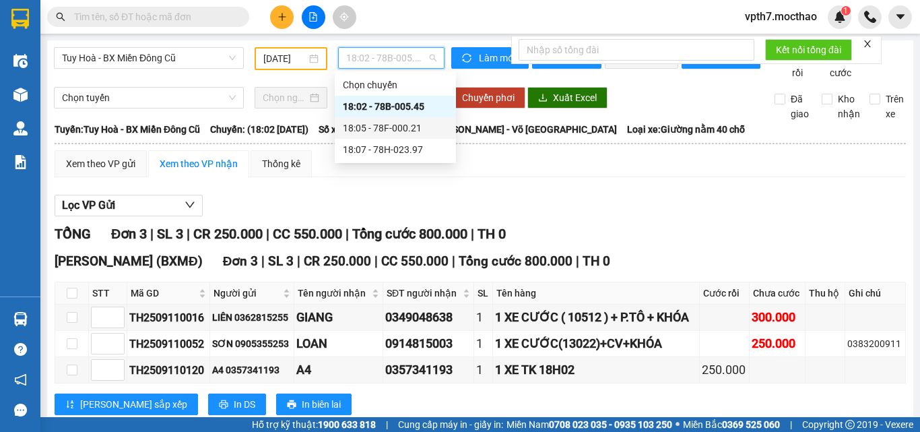
click at [406, 131] on div "18:05 - 78F-000.21" at bounding box center [395, 128] width 105 height 15
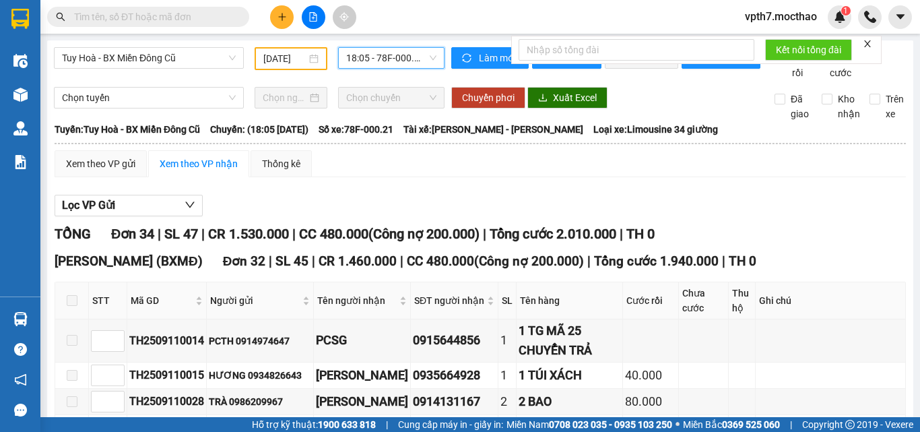
click at [371, 51] on span "18:05 - 78F-000.21" at bounding box center [391, 58] width 90 height 20
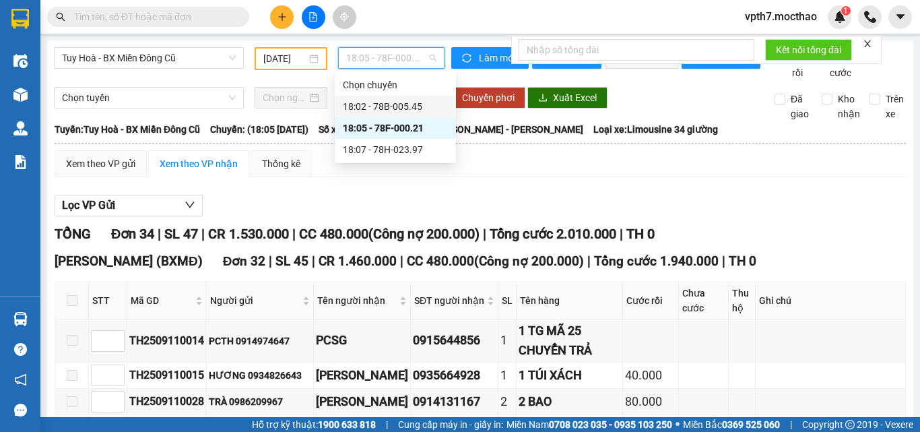
click at [416, 103] on div "18:02 - 78B-005.45" at bounding box center [395, 106] width 105 height 15
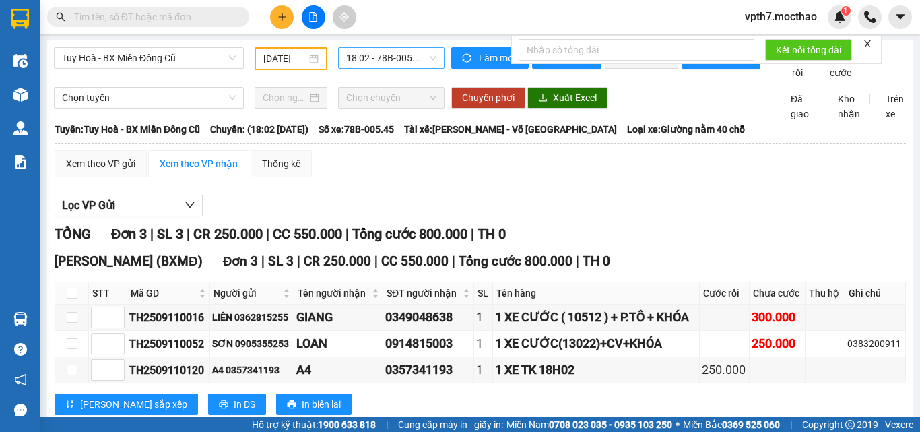
click at [417, 54] on span "18:02 - 78B-005.45" at bounding box center [391, 58] width 90 height 20
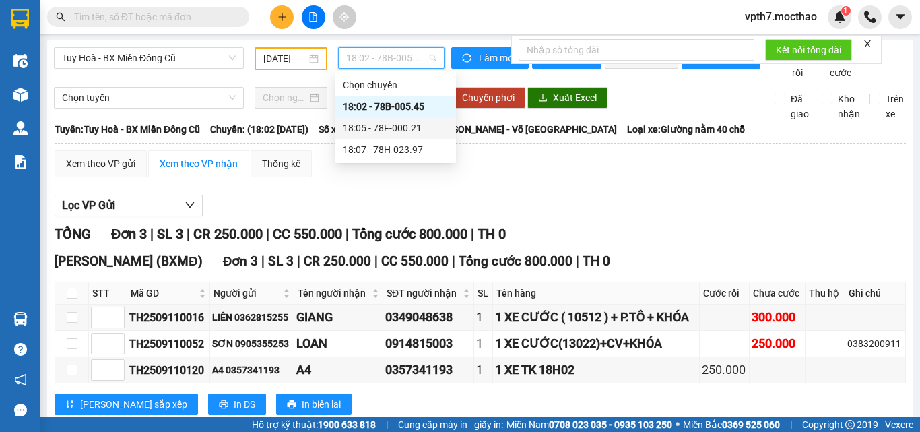
click at [384, 130] on div "18:05 - 78F-000.21" at bounding box center [395, 128] width 105 height 15
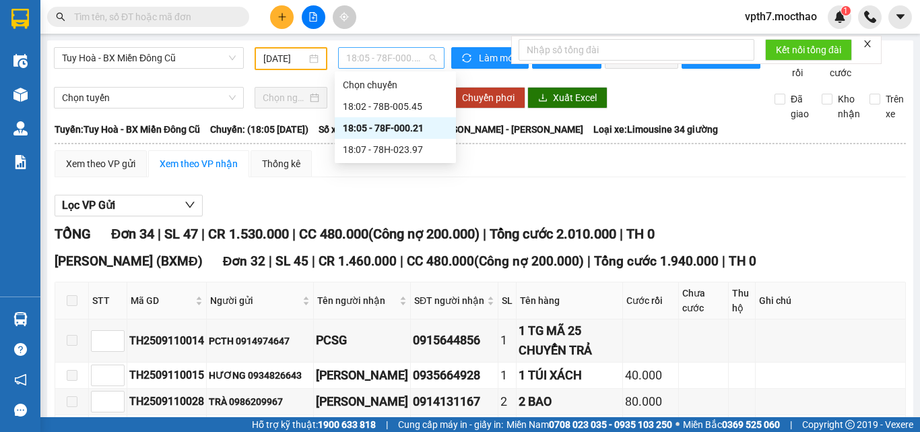
click at [389, 57] on span "18:05 - 78F-000.21" at bounding box center [391, 58] width 90 height 20
click at [387, 152] on div "18:07 - 78H-023.97" at bounding box center [395, 149] width 105 height 15
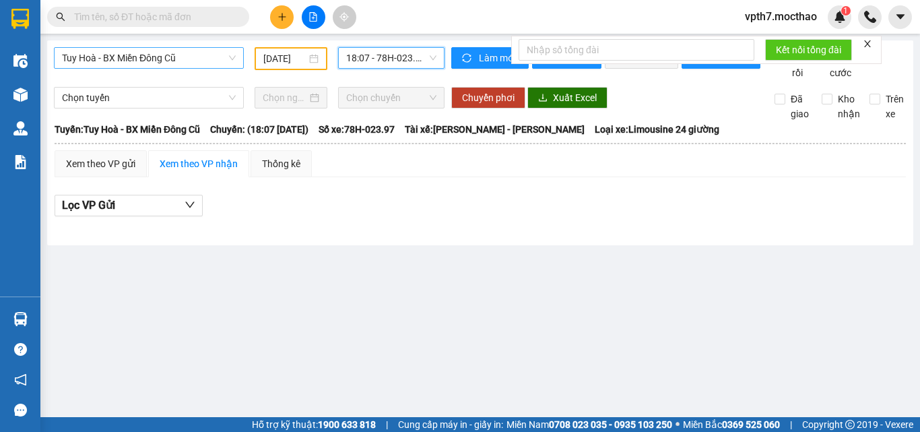
click at [225, 50] on span "Tuy Hoà - BX Miền Đông Cũ" at bounding box center [149, 58] width 174 height 20
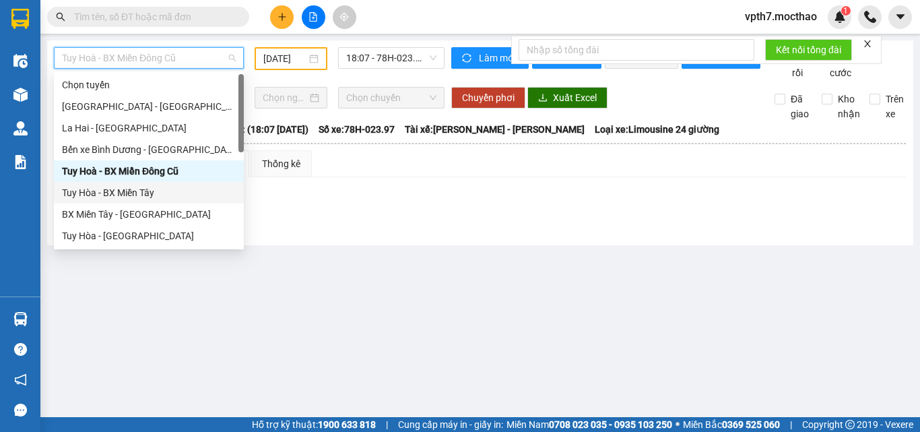
click at [142, 200] on div "Tuy Hòa - BX Miền Tây" at bounding box center [149, 193] width 190 height 22
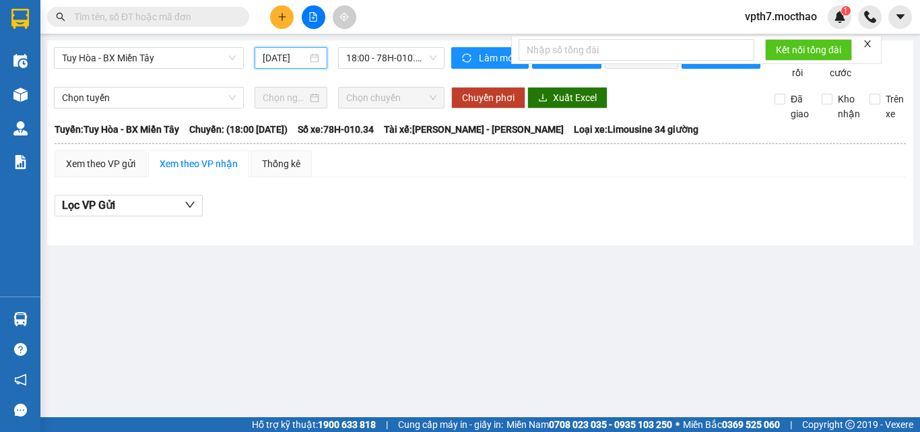
click at [278, 55] on input "[DATE]" at bounding box center [285, 58] width 44 height 15
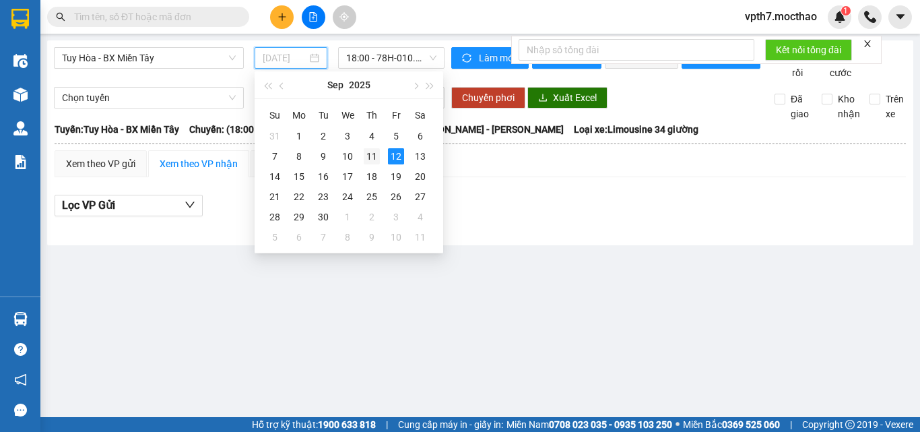
click at [367, 156] on div "11" at bounding box center [372, 156] width 16 height 16
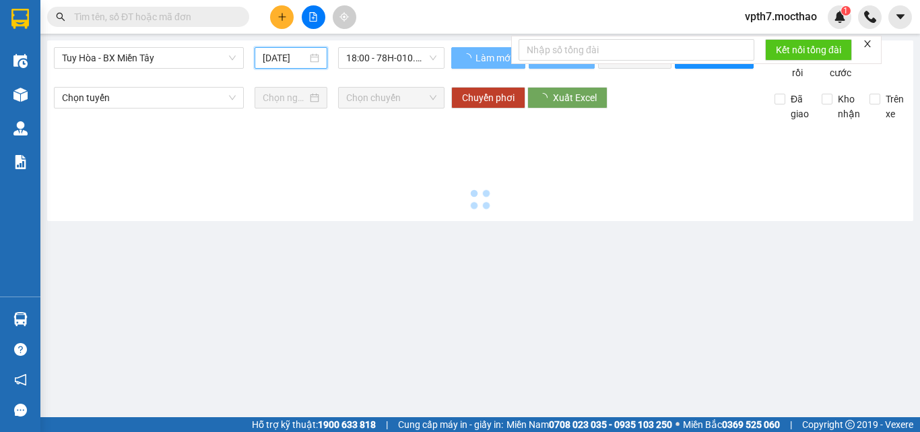
type input "[DATE]"
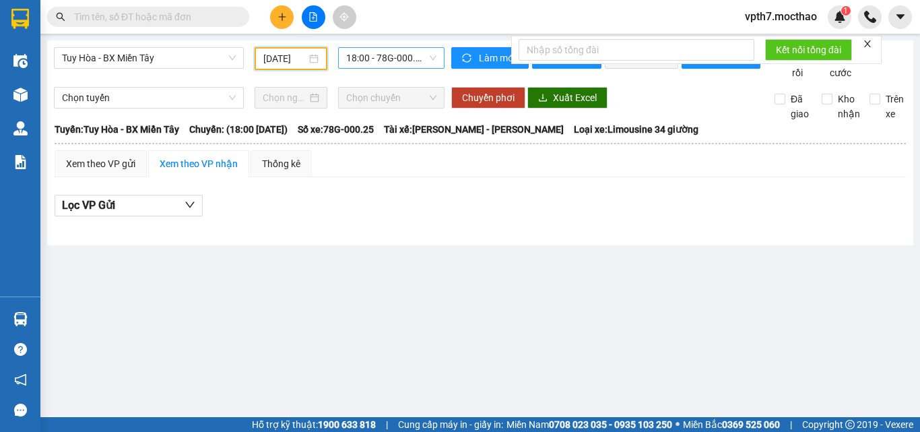
click at [422, 59] on span "18:00 - 78G-000.25" at bounding box center [391, 58] width 90 height 20
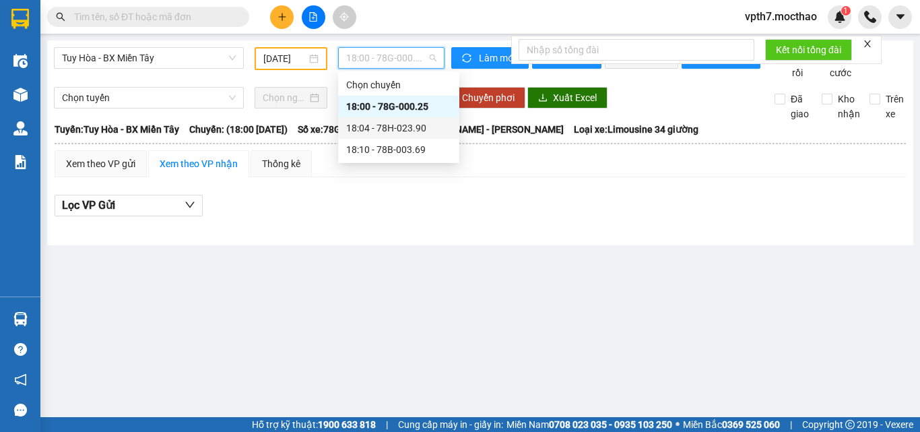
click at [404, 135] on div "18:04 - 78H-023.90" at bounding box center [398, 128] width 121 height 22
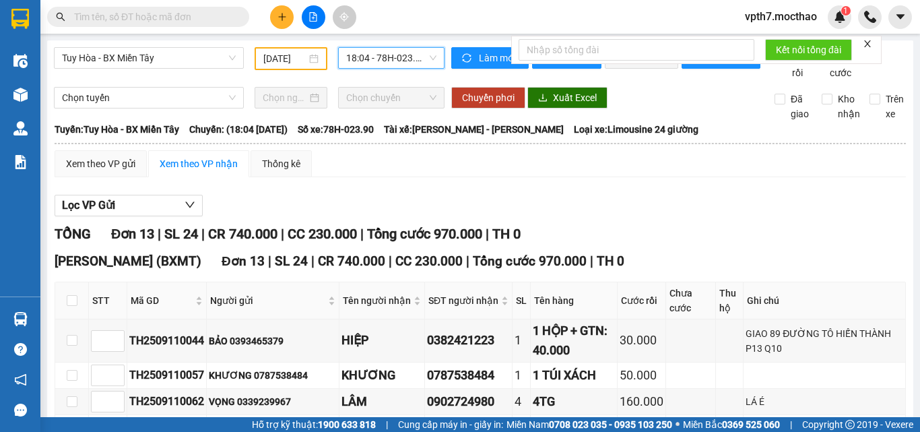
drag, startPoint x: 404, startPoint y: 135, endPoint x: 695, endPoint y: 110, distance: 292.9
click at [695, 108] on div "Chuyển phơi Xuất Excel" at bounding box center [603, 98] width 304 height 22
click at [726, 270] on div "[PERSON_NAME] (BXMT) Đơn 13 | SL 24 | CR 740.000 | CC 230.000 | Tổng cước 970.0…" at bounding box center [481, 261] width 852 height 20
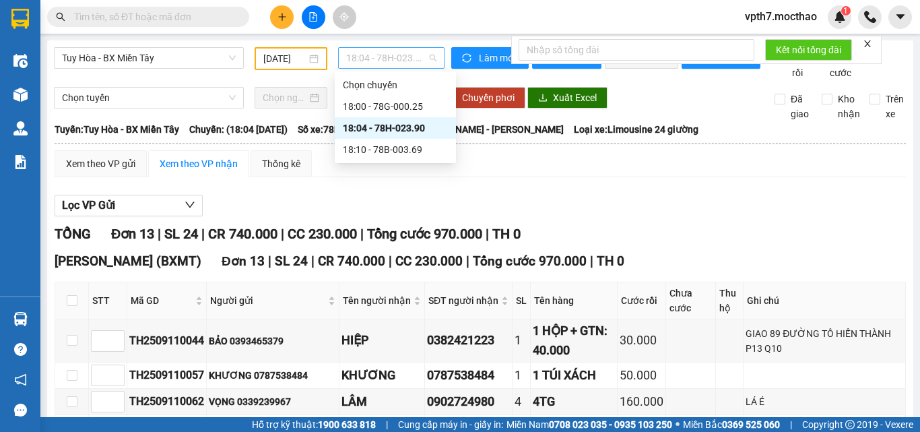
click at [375, 66] on span "18:04 - 78H-023.90" at bounding box center [391, 58] width 90 height 20
click at [389, 151] on div "18:10 - 78B-003.69" at bounding box center [395, 149] width 105 height 15
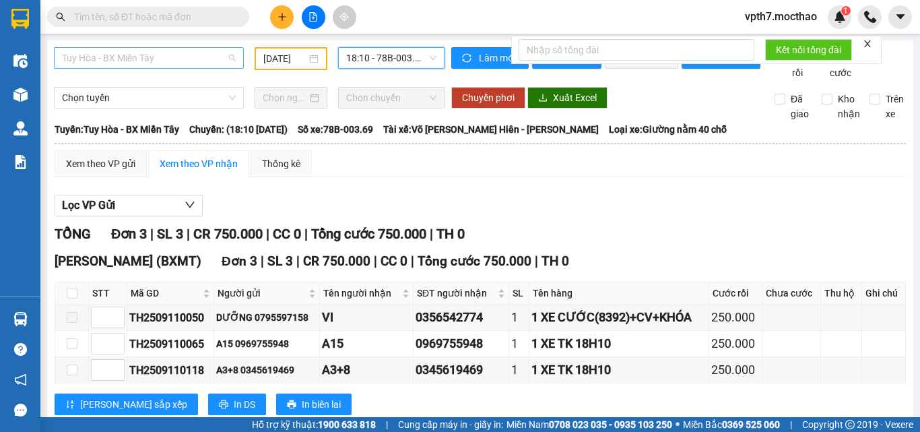
click at [172, 57] on span "Tuy Hòa - BX Miền Tây" at bounding box center [149, 58] width 174 height 20
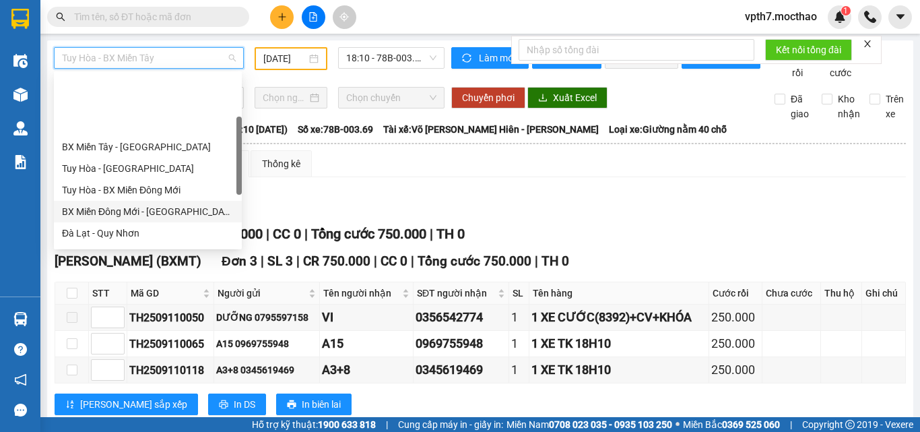
scroll to position [135, 0]
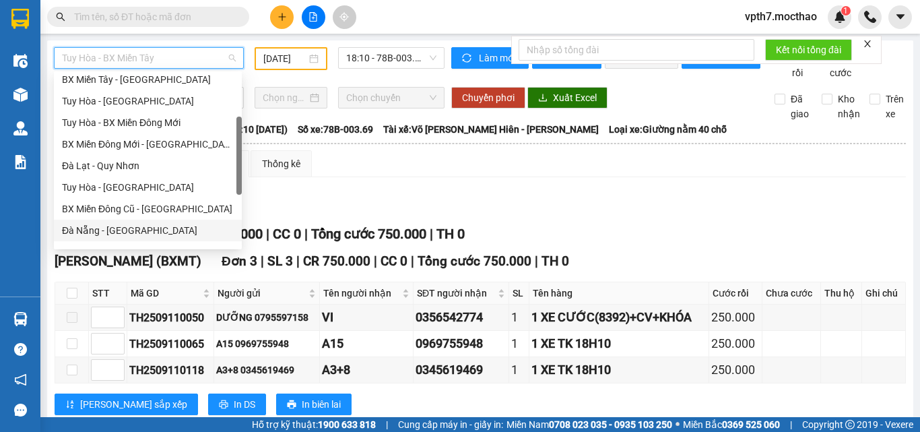
click at [117, 226] on div "Đà Nẵng - [GEOGRAPHIC_DATA]" at bounding box center [148, 230] width 172 height 15
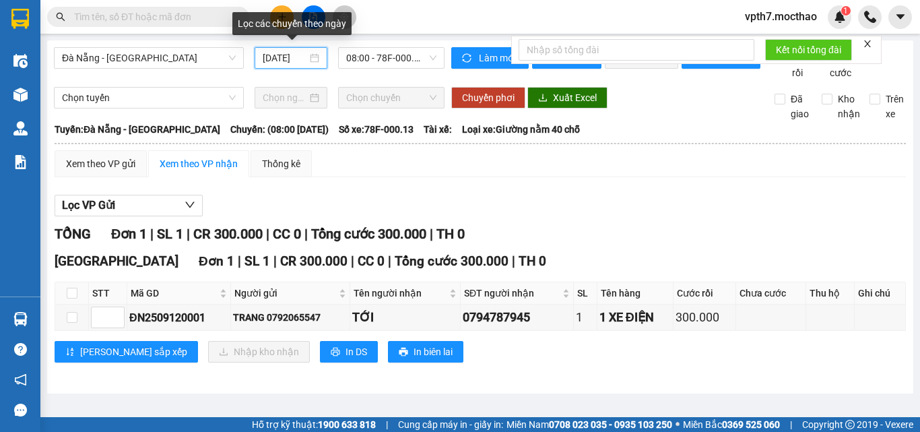
click at [275, 61] on input "[DATE]" at bounding box center [285, 58] width 44 height 15
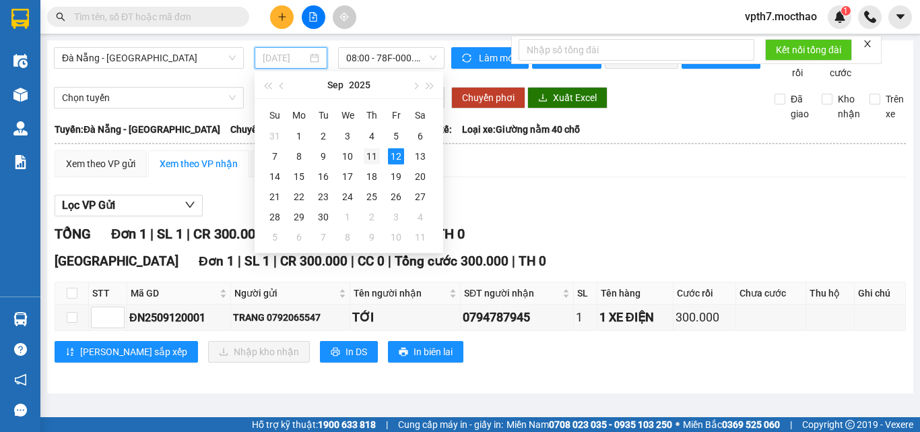
click at [371, 159] on div "11" at bounding box center [372, 156] width 16 height 16
type input "[DATE]"
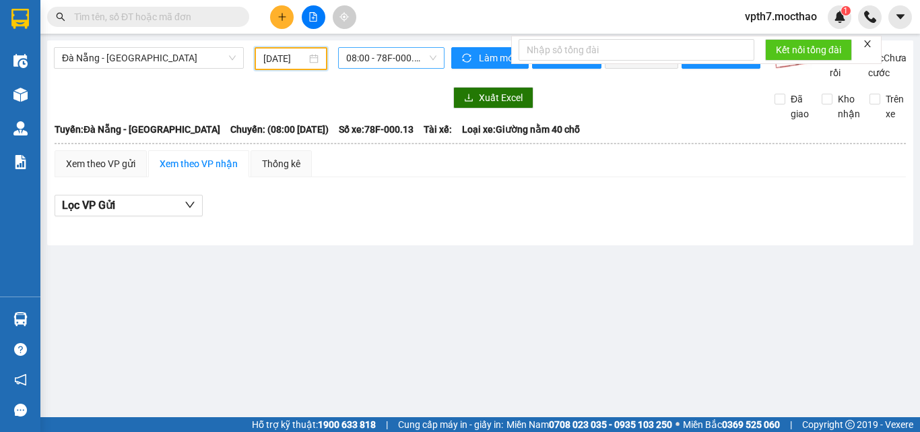
click at [406, 59] on span "08:00 - 78F-000.13" at bounding box center [391, 58] width 90 height 20
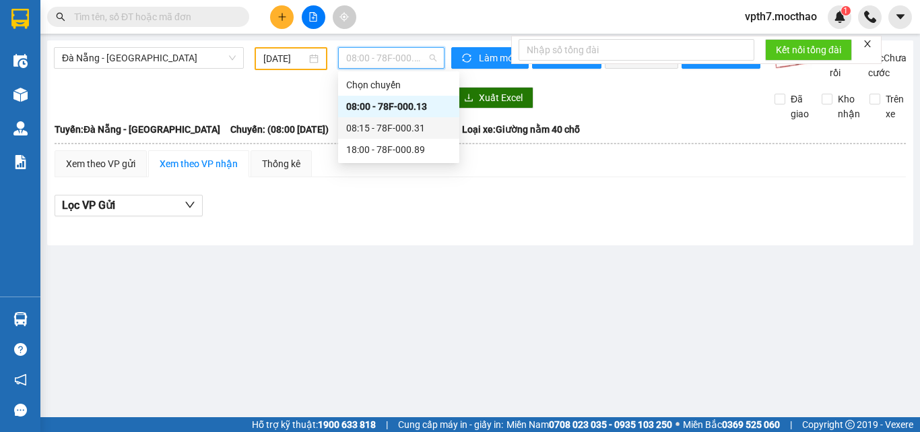
click at [420, 123] on div "08:15 - 78F-000.31" at bounding box center [398, 128] width 105 height 15
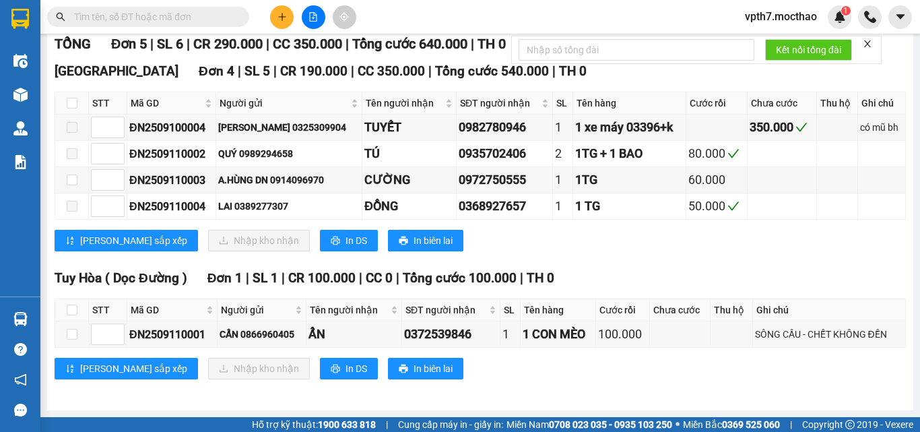
scroll to position [3, 0]
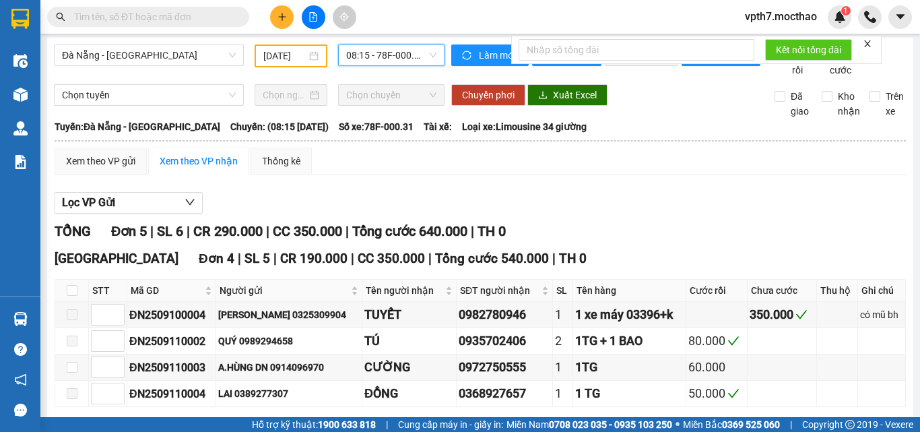
click at [417, 55] on span "08:15 - 78F-000.31" at bounding box center [391, 55] width 90 height 20
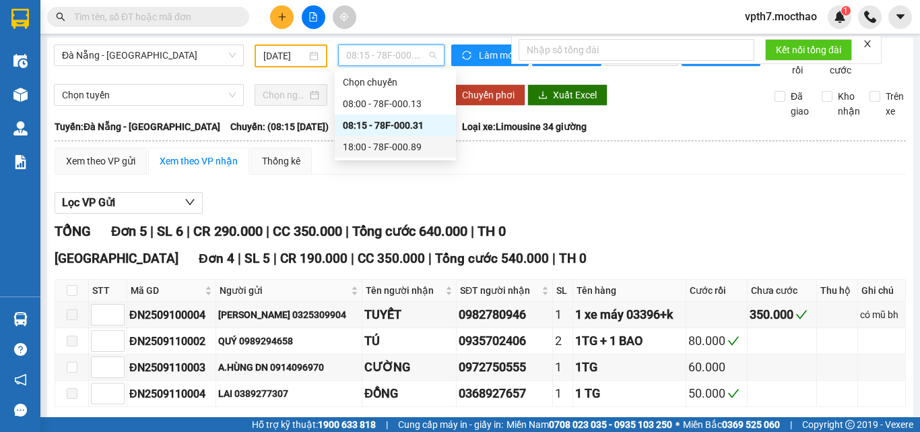
click at [389, 154] on div "18:00 - 78F-000.89" at bounding box center [395, 147] width 121 height 22
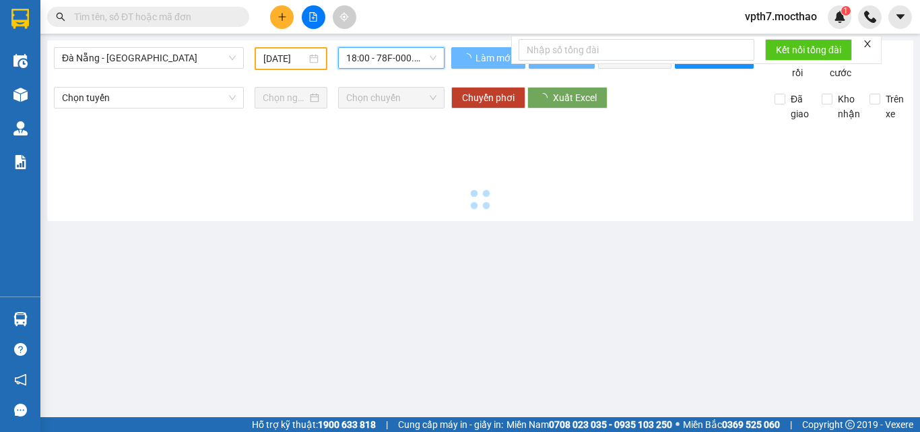
scroll to position [0, 0]
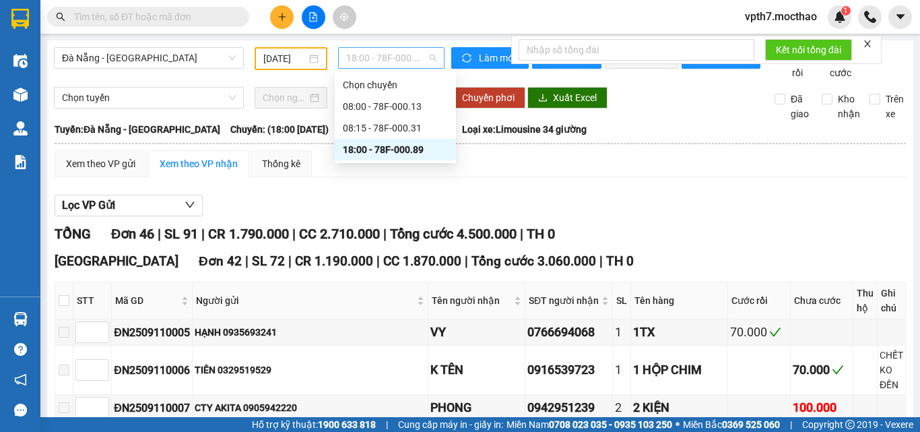
click at [407, 65] on span "18:00 - 78F-000.89" at bounding box center [391, 58] width 90 height 20
click at [399, 177] on div "Xem theo VP gửi Xem theo VP nhận Thống kê" at bounding box center [481, 163] width 852 height 27
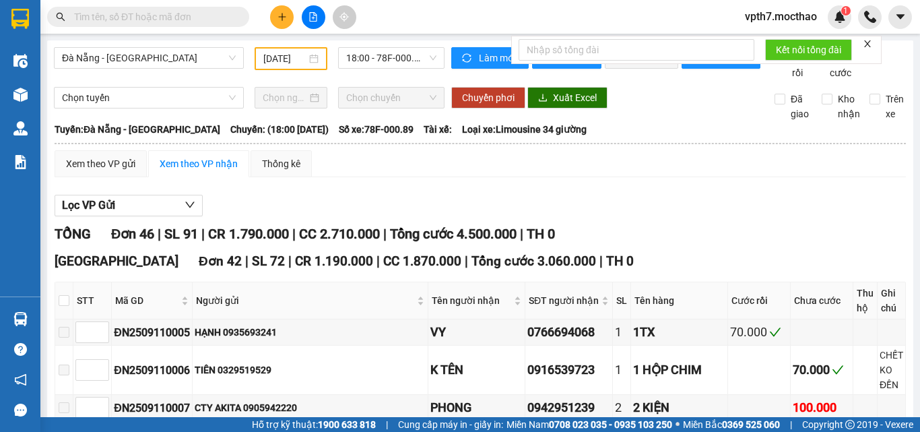
click at [144, 80] on div "[GEOGRAPHIC_DATA] - [GEOGRAPHIC_DATA] [DATE] 18:00 - 78F-000.89" at bounding box center [249, 63] width 391 height 33
click at [202, 59] on span "Đà Nẵng - [GEOGRAPHIC_DATA]" at bounding box center [149, 58] width 174 height 20
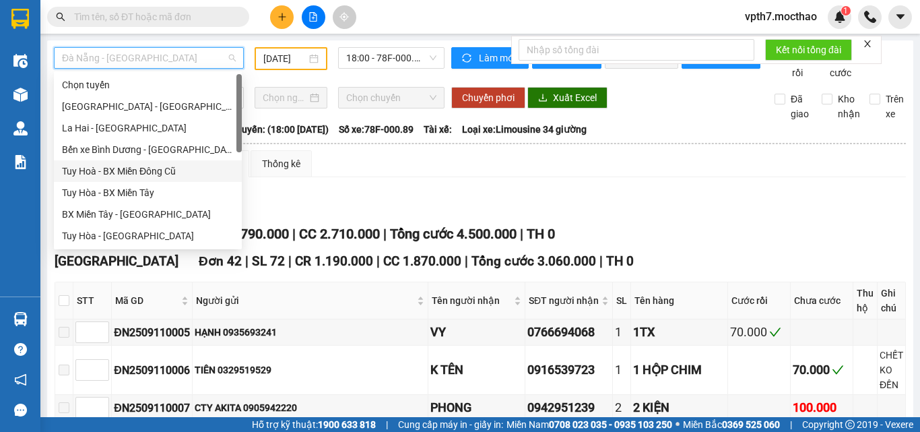
click at [159, 167] on div "Tuy Hoà - BX Miền Đông Cũ" at bounding box center [148, 171] width 172 height 15
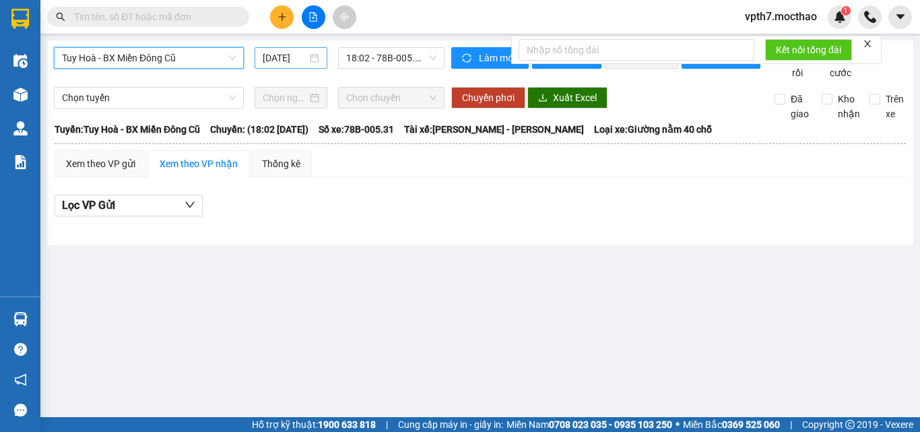
click at [288, 60] on input "[DATE]" at bounding box center [285, 58] width 44 height 15
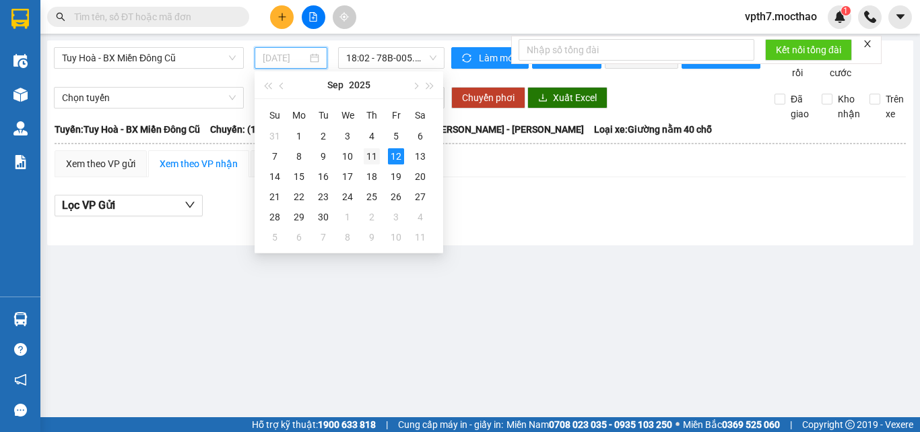
click at [375, 156] on div "11" at bounding box center [372, 156] width 16 height 16
type input "[DATE]"
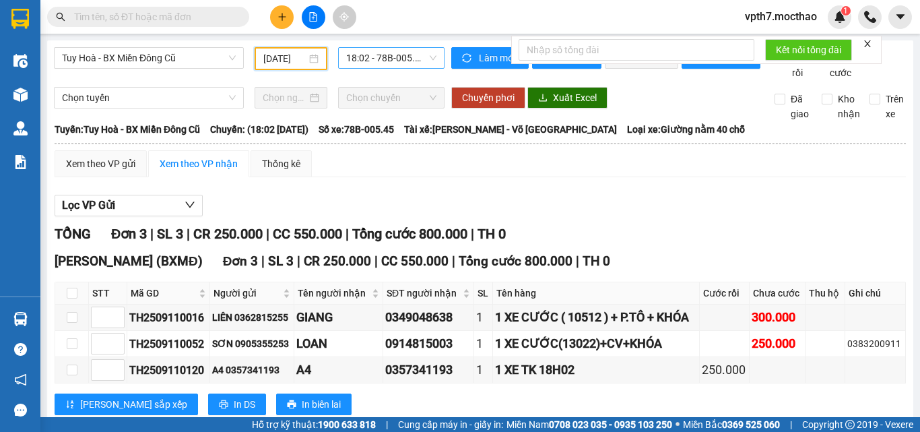
click at [425, 59] on span "18:02 - 78B-005.45" at bounding box center [391, 58] width 90 height 20
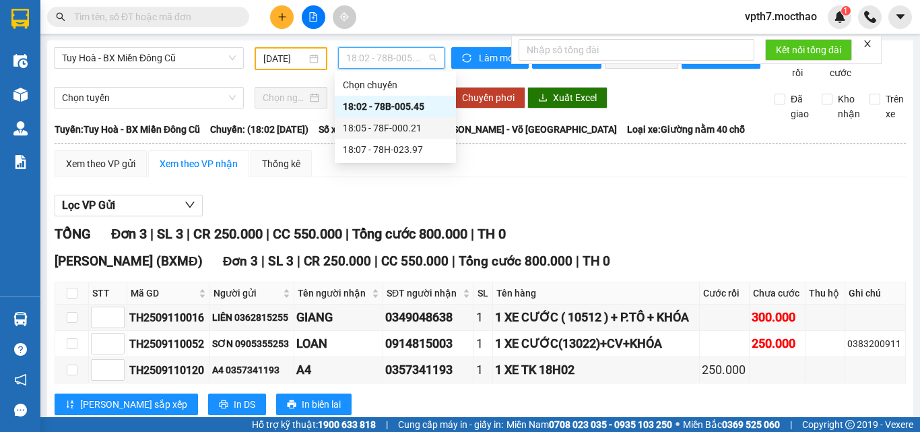
click at [391, 129] on div "18:05 - 78F-000.21" at bounding box center [395, 128] width 105 height 15
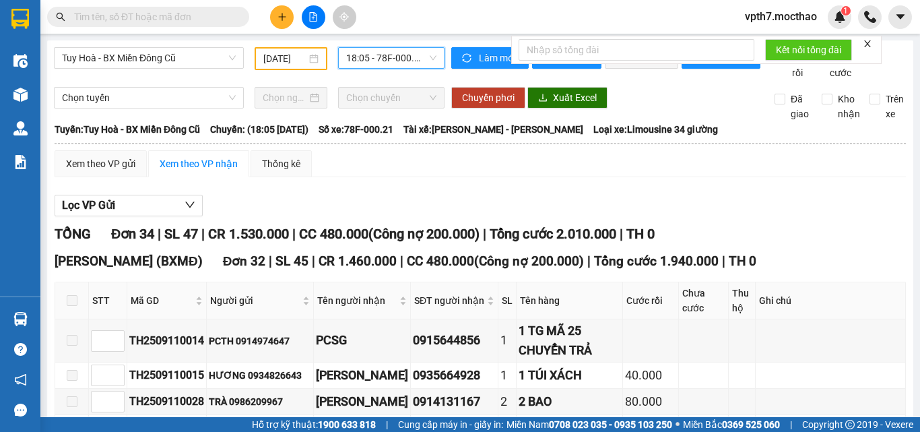
click at [387, 53] on span "18:05 - 78F-000.21" at bounding box center [391, 58] width 90 height 20
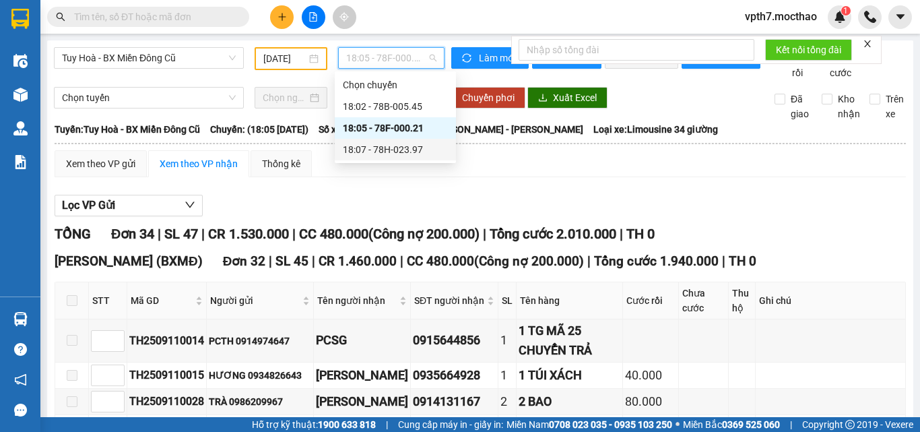
click at [387, 152] on div "18:07 - 78H-023.97" at bounding box center [395, 149] width 105 height 15
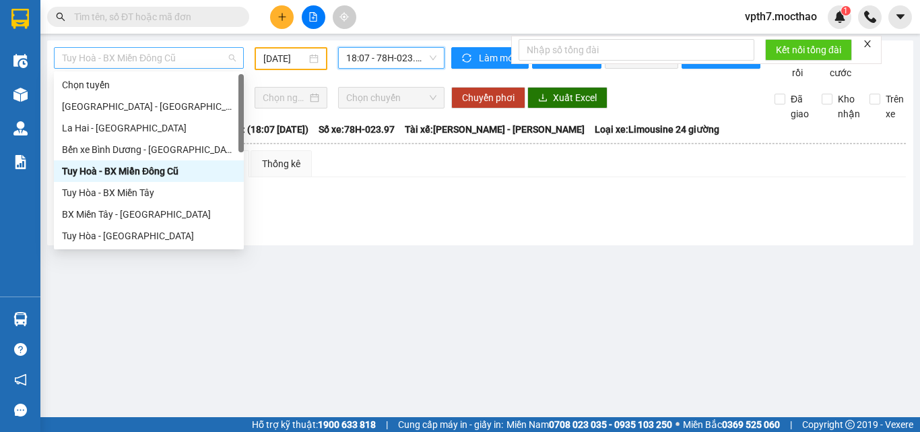
click at [196, 64] on span "Tuy Hoà - BX Miền Đông Cũ" at bounding box center [149, 58] width 174 height 20
click at [99, 195] on div "Tuy Hòa - BX Miền Tây" at bounding box center [149, 192] width 174 height 15
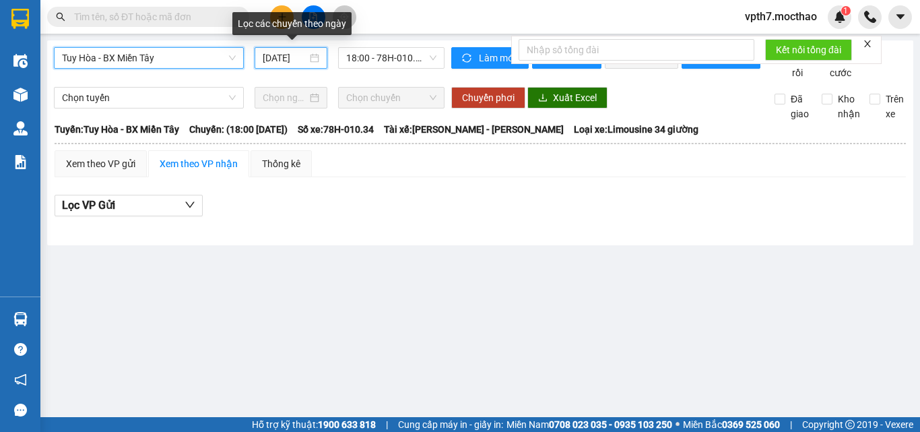
click at [286, 55] on input "[DATE]" at bounding box center [285, 58] width 44 height 15
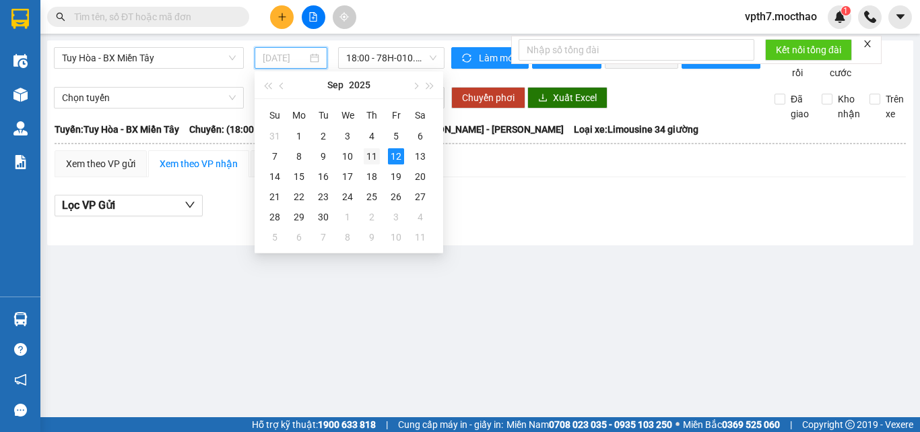
click at [367, 160] on div "11" at bounding box center [372, 156] width 16 height 16
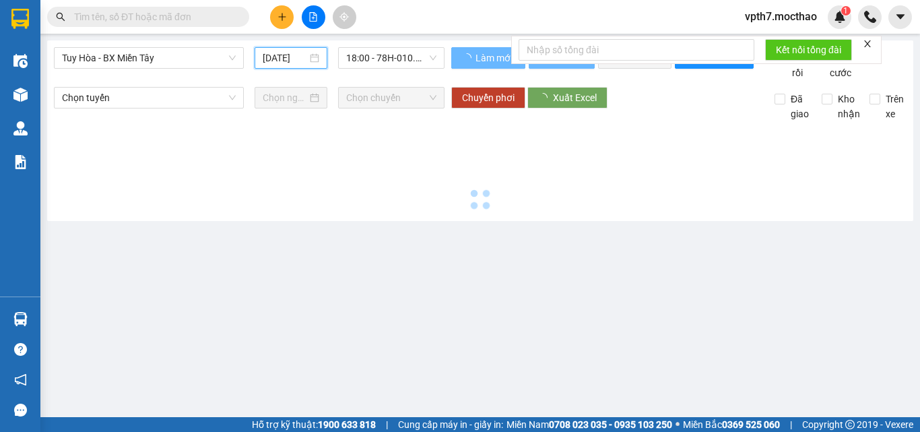
type input "[DATE]"
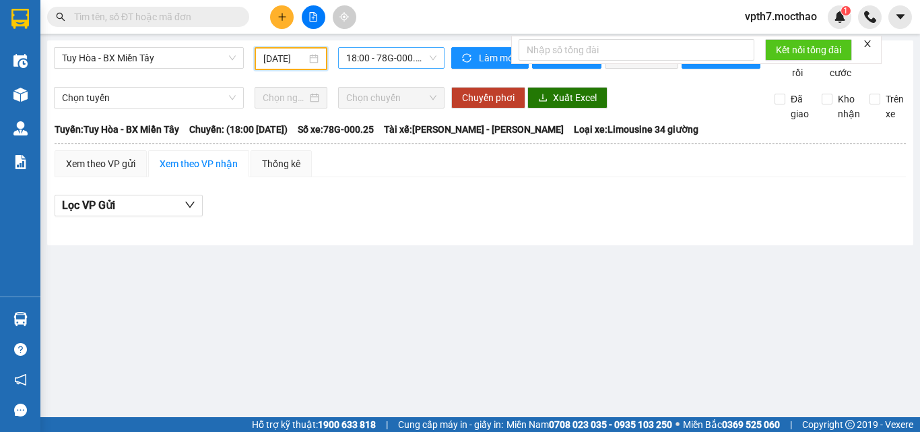
click at [400, 55] on span "18:00 - 78G-000.25" at bounding box center [391, 58] width 90 height 20
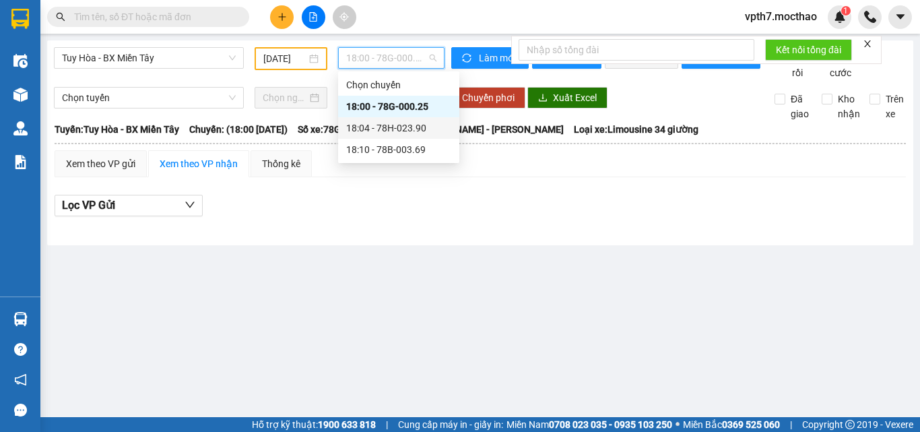
click at [416, 123] on div "18:04 - 78H-023.90" at bounding box center [398, 128] width 105 height 15
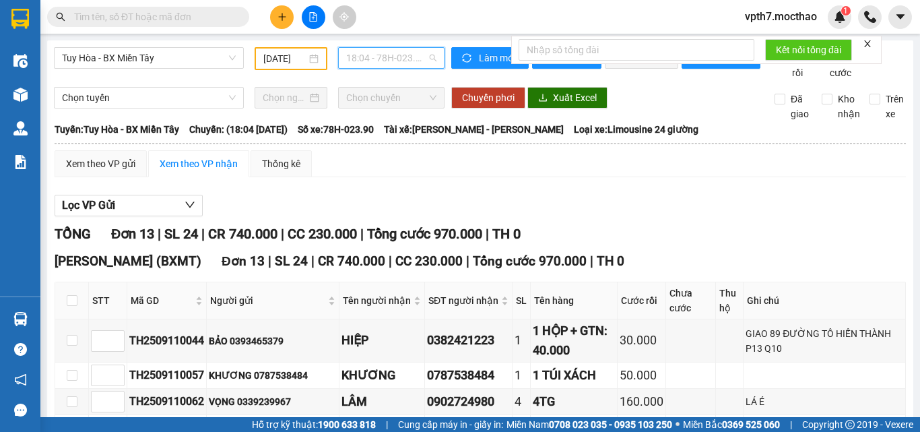
click at [419, 56] on span "18:04 - 78H-023.90" at bounding box center [391, 58] width 90 height 20
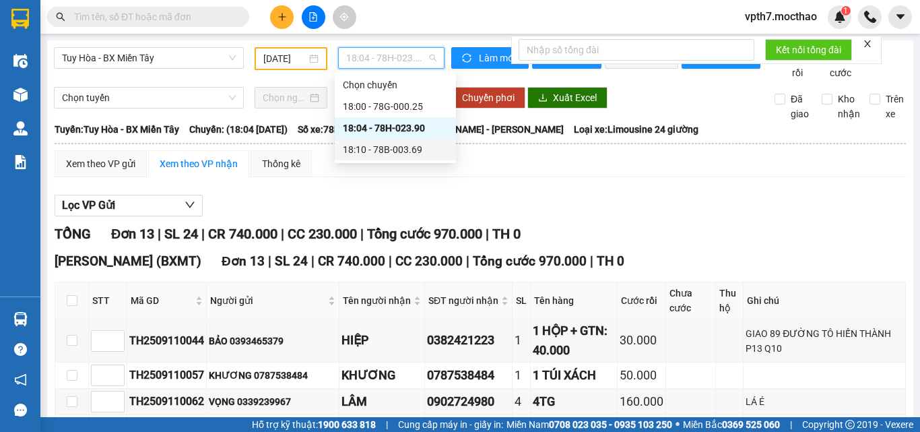
click at [397, 154] on div "18:10 - 78B-003.69" at bounding box center [395, 149] width 105 height 15
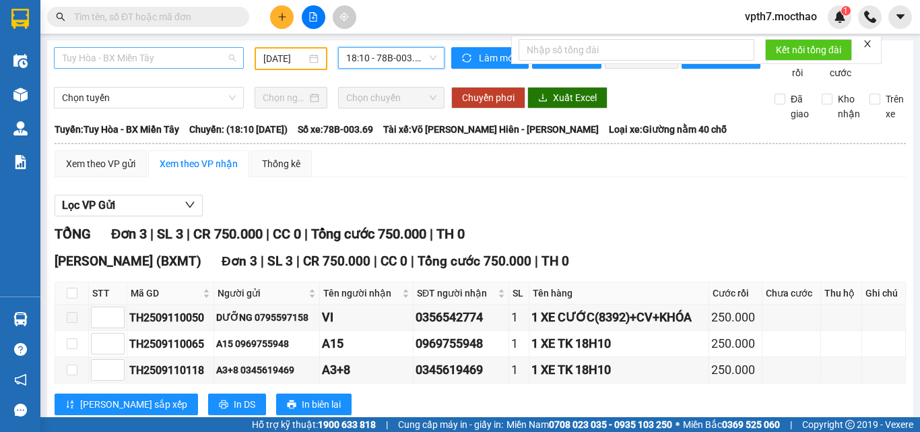
click at [169, 62] on span "Tuy Hòa - BX Miền Tây" at bounding box center [149, 58] width 174 height 20
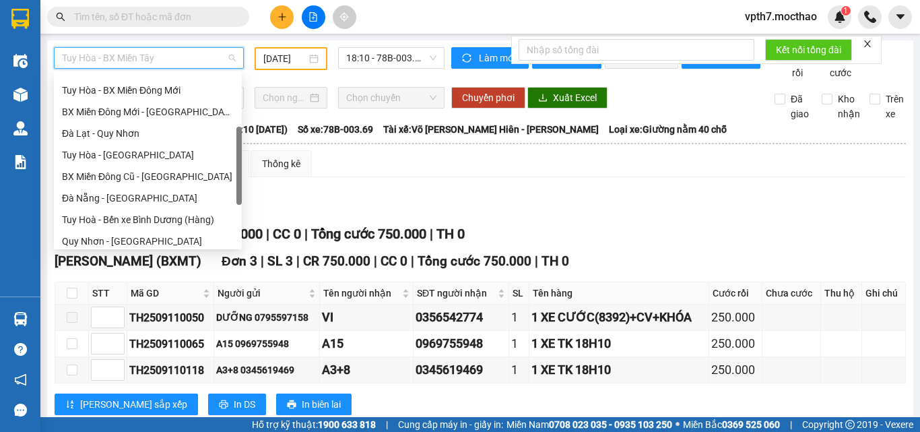
scroll to position [167, 0]
click at [141, 172] on div "BX Miền Đông Cũ - [GEOGRAPHIC_DATA]" at bounding box center [148, 176] width 172 height 15
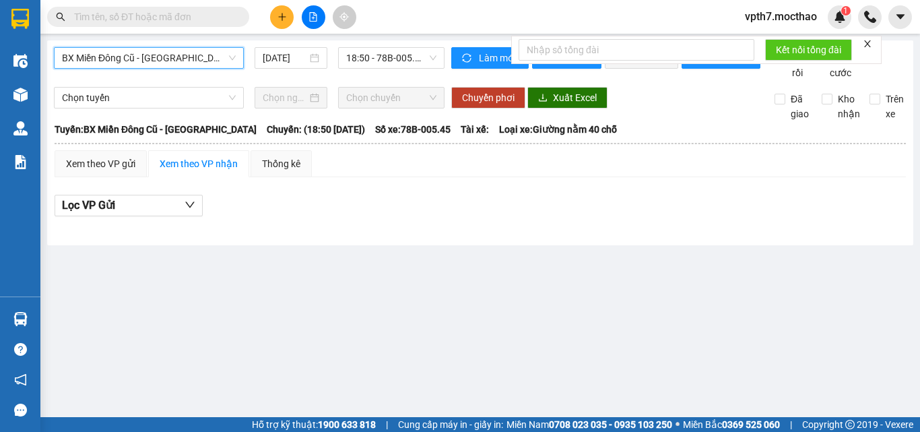
click at [296, 46] on div "BX Miền Đông Cũ - Tuy Hoà BX Miền Đông Cũ - [GEOGRAPHIC_DATA] [DATE] 18:50 - 78…" at bounding box center [480, 142] width 867 height 205
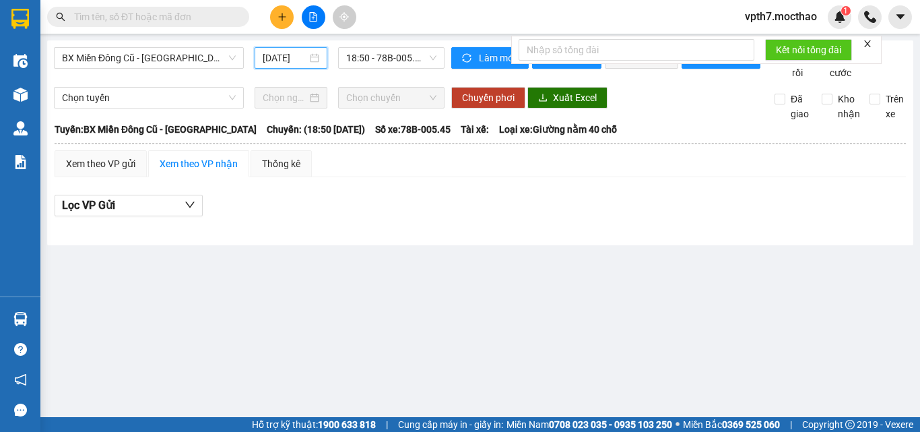
click at [295, 59] on input "[DATE]" at bounding box center [285, 58] width 44 height 15
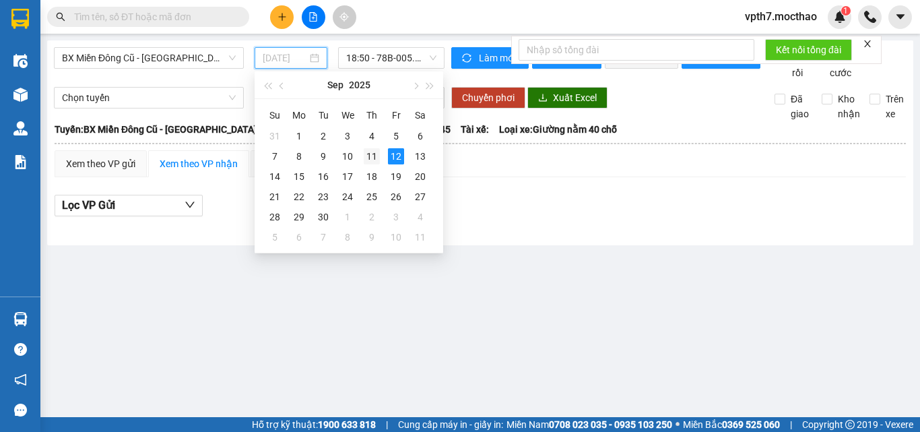
click at [370, 160] on div "11" at bounding box center [372, 156] width 16 height 16
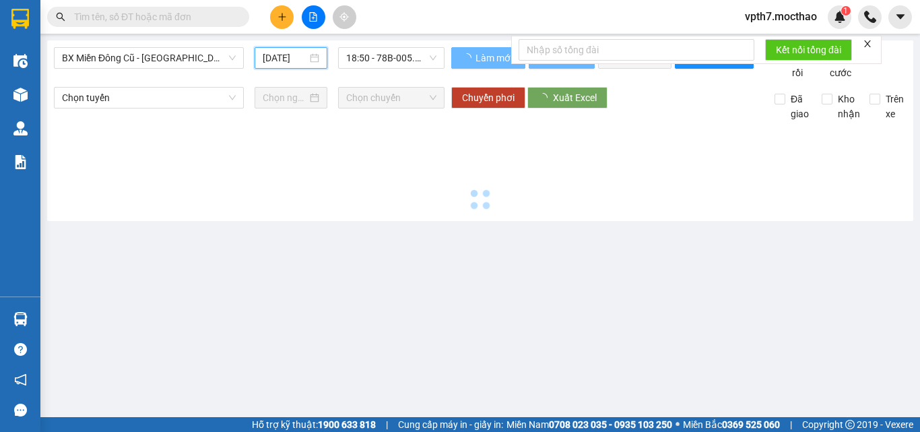
type input "[DATE]"
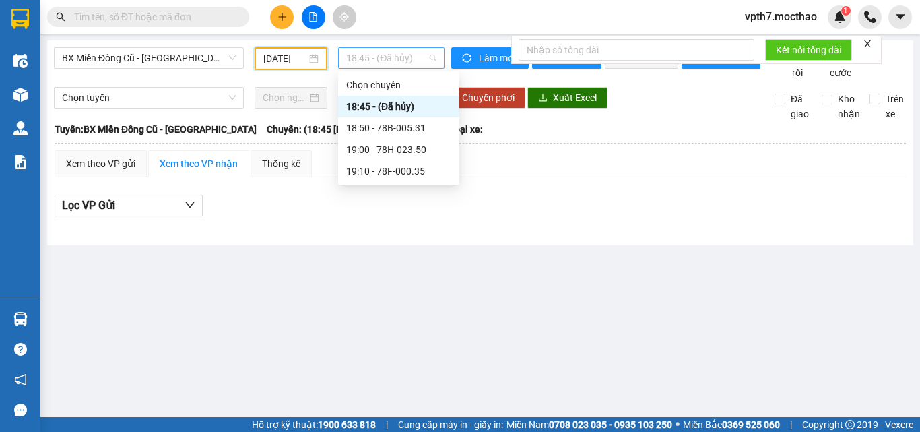
click at [410, 60] on span "18:45 - (Đã hủy)" at bounding box center [391, 58] width 90 height 20
click at [378, 132] on div "18:50 - 78B-005.31" at bounding box center [398, 128] width 105 height 15
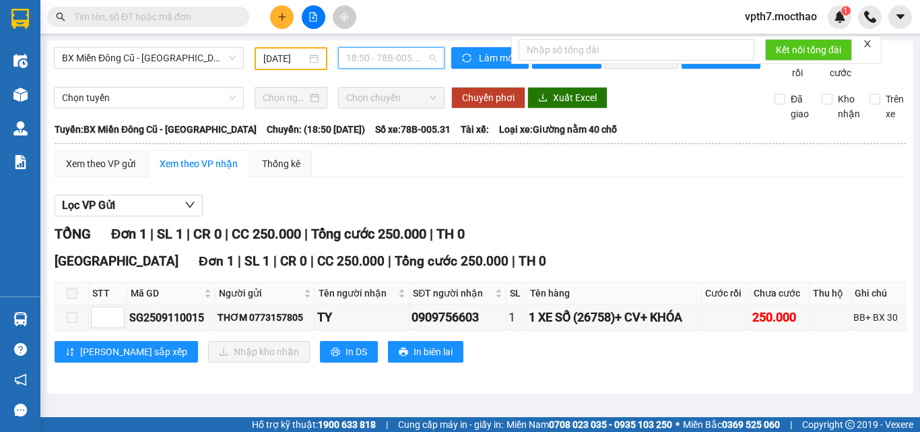
click at [387, 55] on span "18:50 - 78B-005.31" at bounding box center [391, 58] width 90 height 20
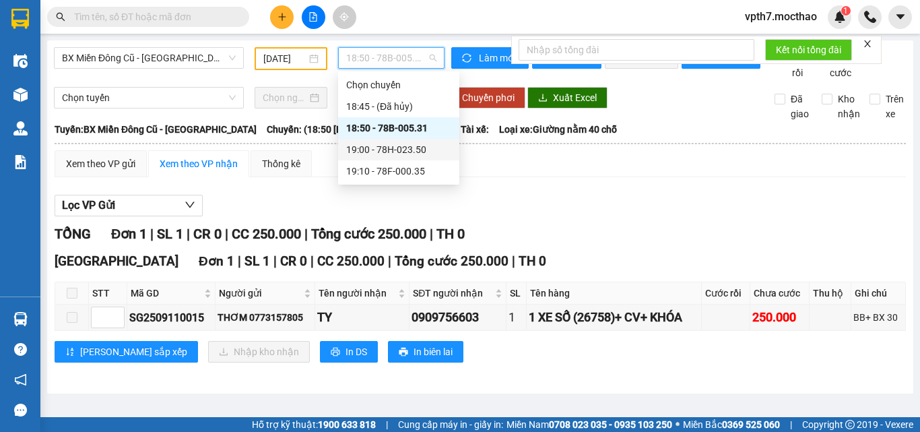
click at [365, 158] on div "19:00 - 78H-023.50" at bounding box center [398, 150] width 121 height 22
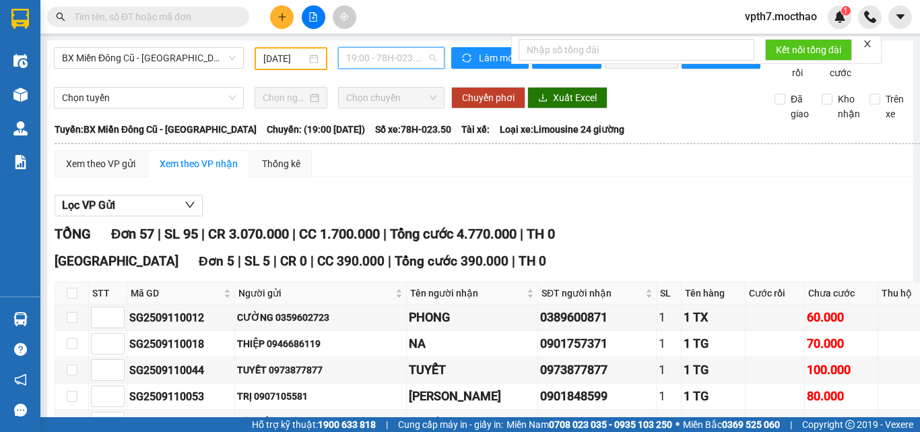
click at [416, 53] on span "19:00 - 78H-023.50" at bounding box center [391, 58] width 90 height 20
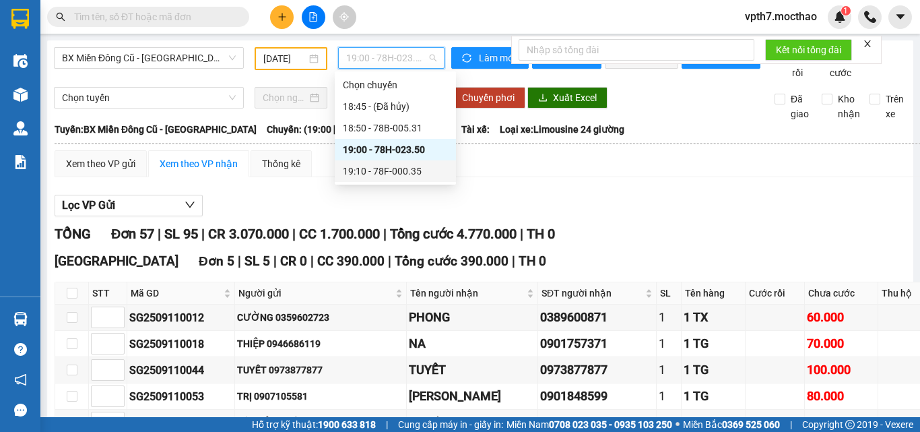
click at [391, 173] on div "19:10 - 78F-000.35" at bounding box center [395, 171] width 105 height 15
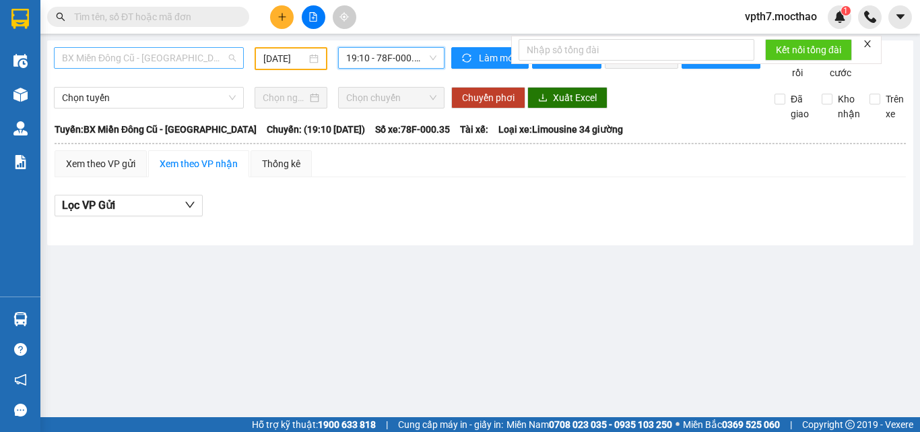
click at [128, 50] on span "BX Miền Đông Cũ - [GEOGRAPHIC_DATA]" at bounding box center [149, 58] width 174 height 20
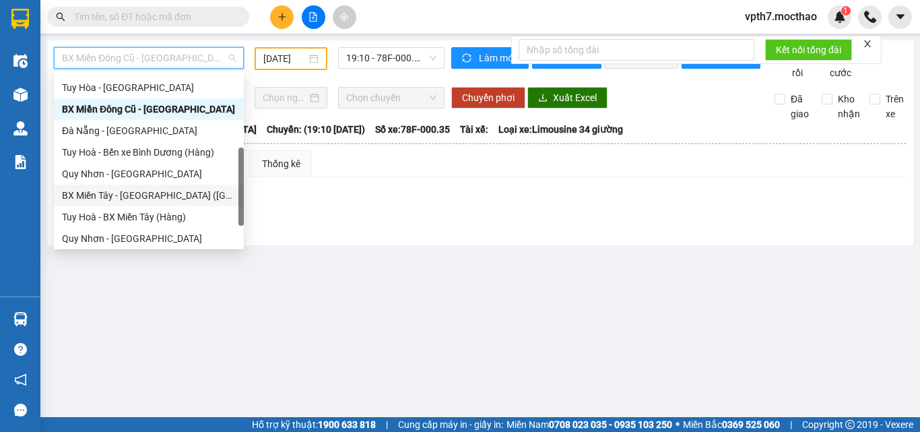
scroll to position [100, 0]
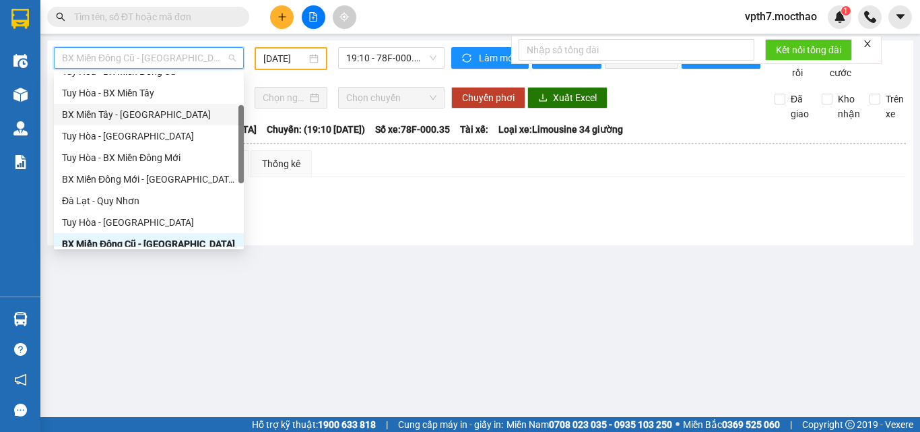
click at [147, 117] on div "BX Miền Tây - [GEOGRAPHIC_DATA]" at bounding box center [149, 114] width 174 height 15
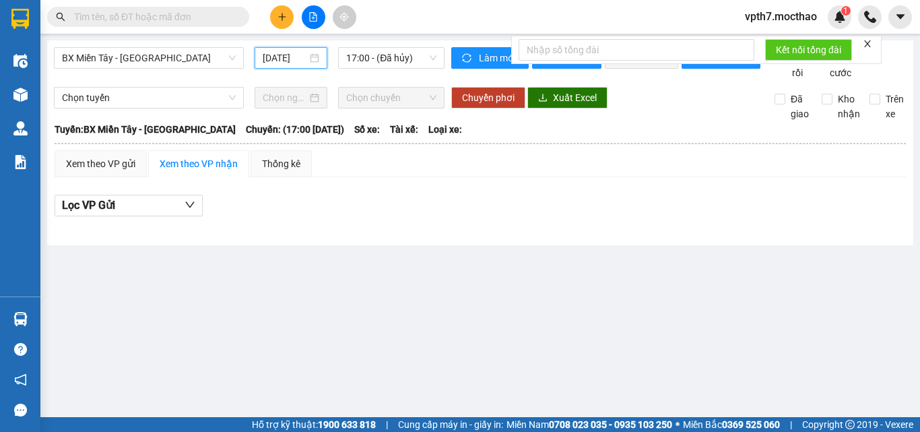
click at [282, 61] on input "[DATE]" at bounding box center [285, 58] width 44 height 15
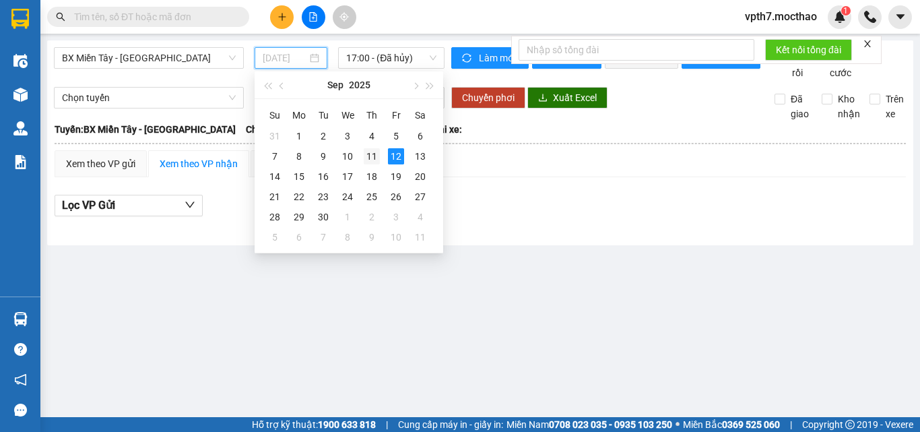
click at [374, 158] on div "11" at bounding box center [372, 156] width 16 height 16
type input "[DATE]"
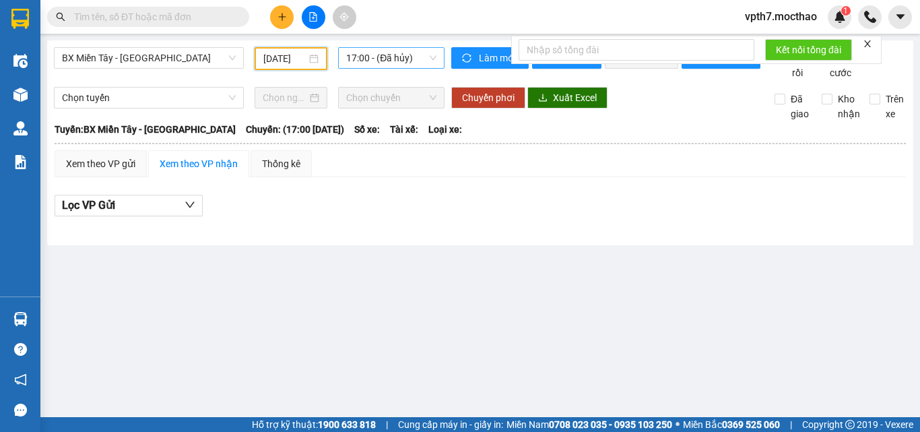
click at [409, 64] on span "17:00 - (Đã hủy)" at bounding box center [391, 58] width 90 height 20
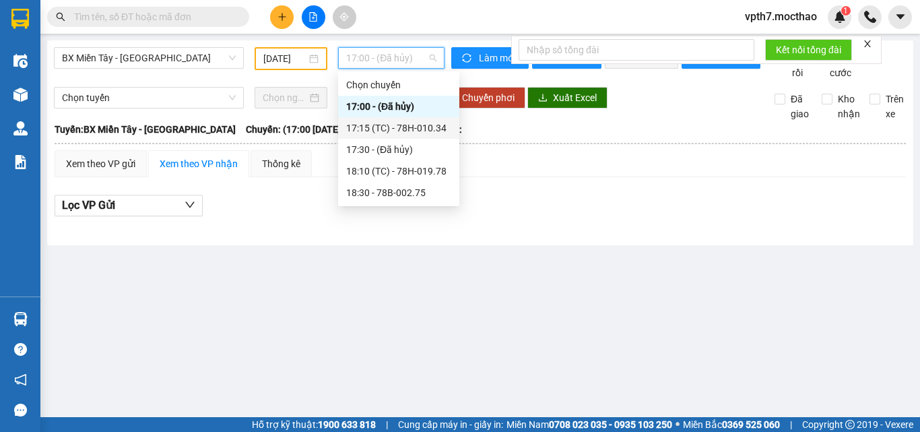
click at [386, 129] on div "17:15 (TC) - 78H-010.34" at bounding box center [398, 128] width 105 height 15
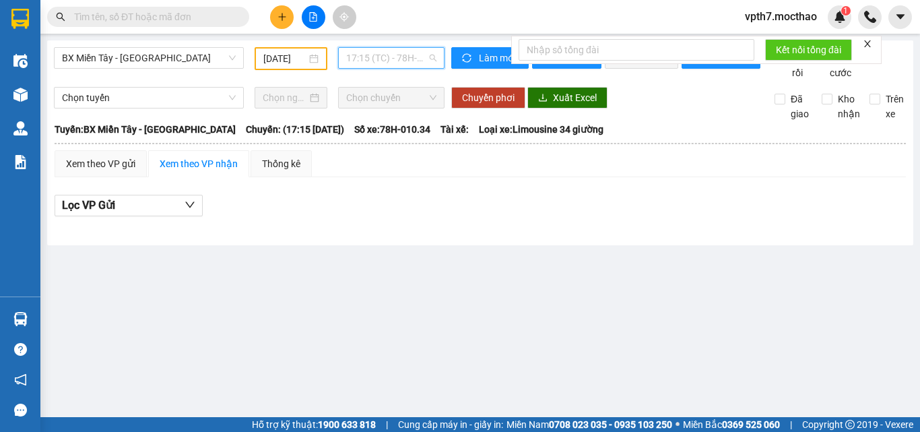
click at [406, 55] on span "17:15 (TC) - 78H-010.34" at bounding box center [391, 58] width 90 height 20
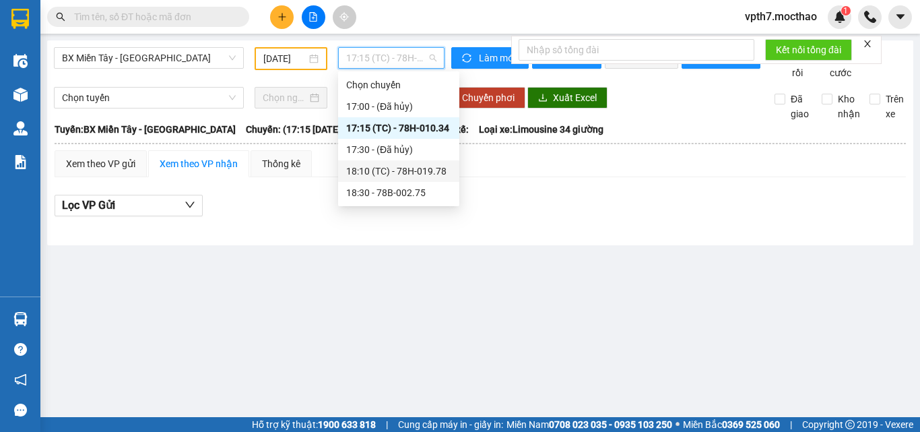
click at [395, 168] on div "18:10 (TC) - 78H-019.78" at bounding box center [398, 171] width 105 height 15
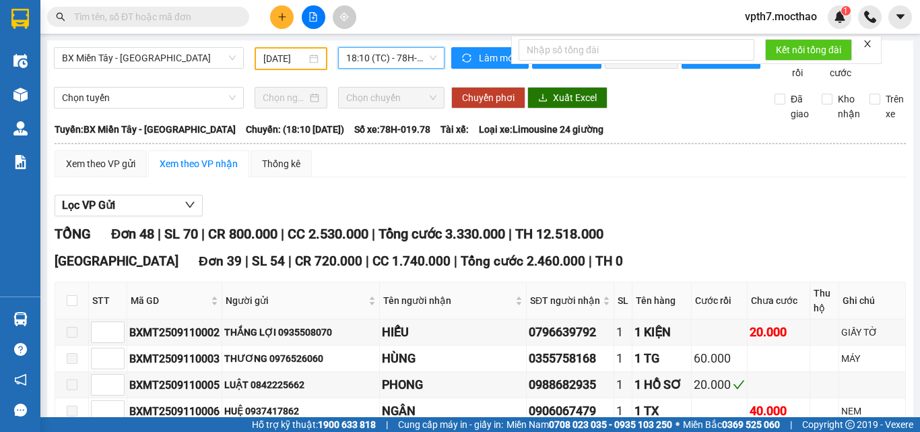
click at [407, 66] on span "18:10 (TC) - 78H-019.78" at bounding box center [391, 58] width 90 height 20
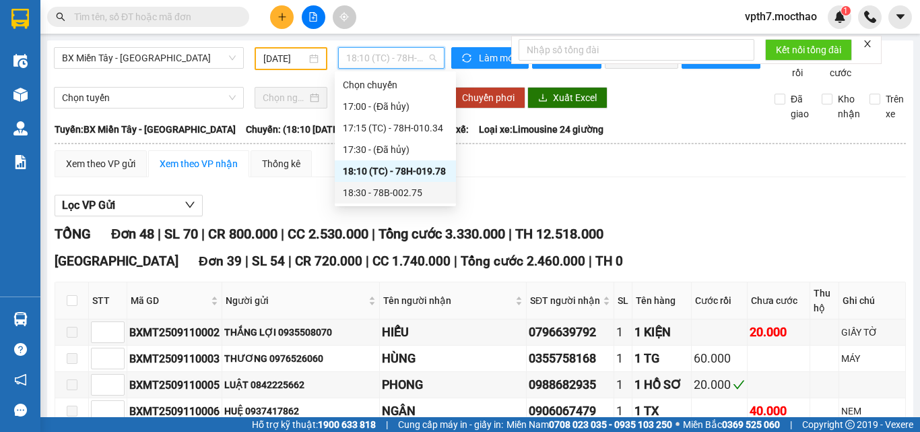
click at [396, 198] on div "18:30 - 78B-002.75" at bounding box center [395, 192] width 105 height 15
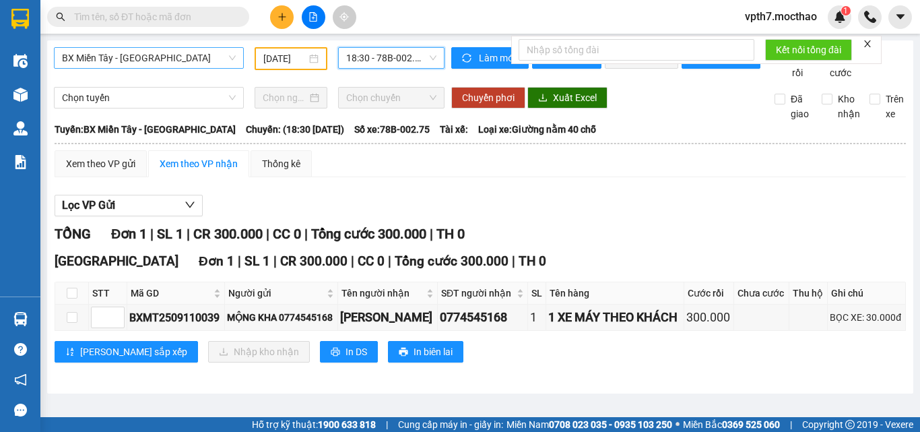
click at [187, 60] on span "BX Miền Tây - [GEOGRAPHIC_DATA]" at bounding box center [149, 58] width 174 height 20
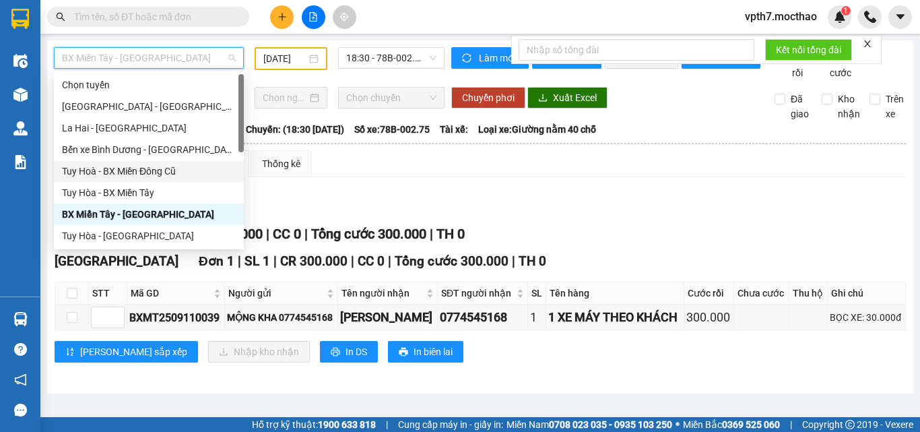
scroll to position [135, 0]
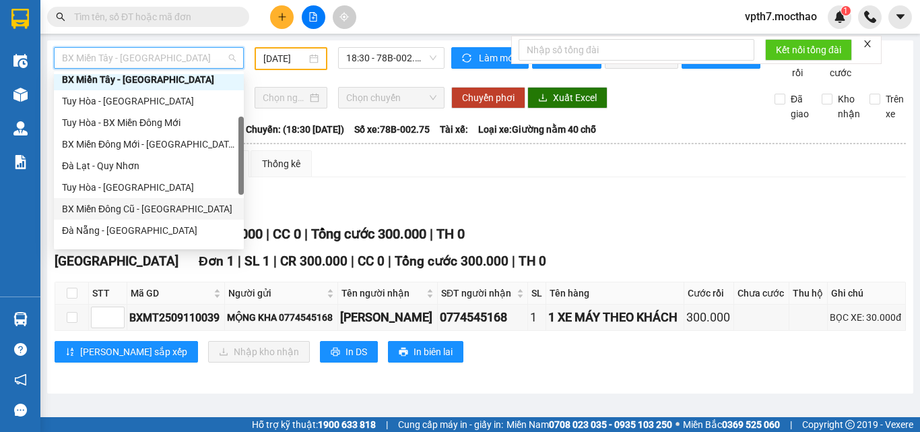
click at [123, 214] on div "BX Miền Đông Cũ - [GEOGRAPHIC_DATA]" at bounding box center [149, 208] width 174 height 15
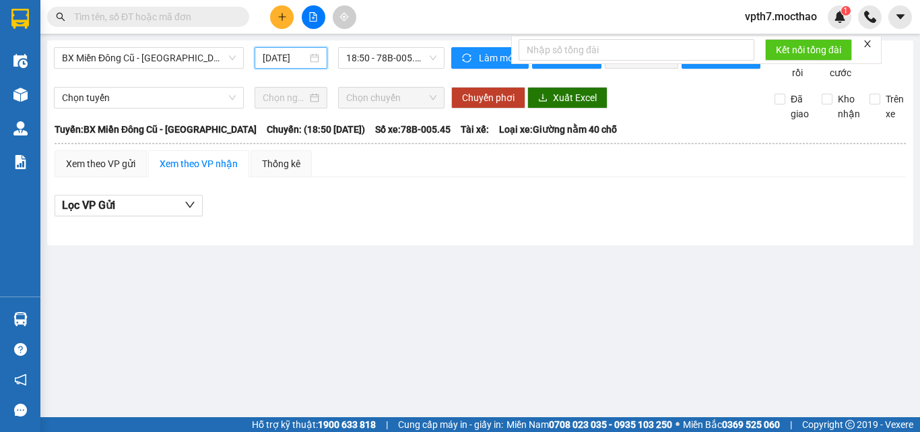
click at [293, 61] on input "[DATE]" at bounding box center [285, 58] width 44 height 15
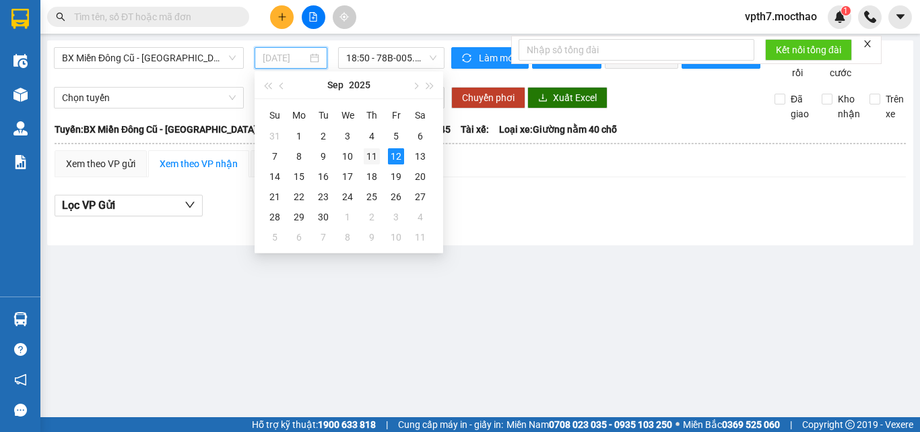
click at [366, 156] on div "11" at bounding box center [372, 156] width 16 height 16
type input "[DATE]"
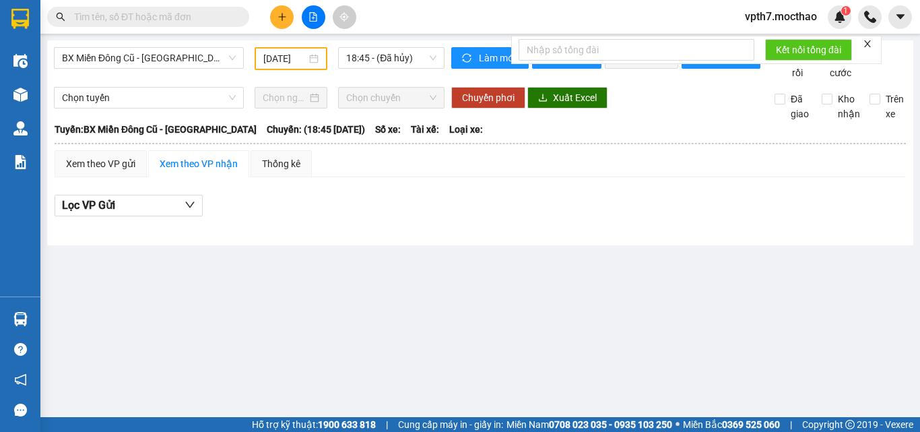
click at [411, 70] on div "BX Miền Đông Cũ - Tuy Hoà [DATE] 18:45 - (Đã hủy)" at bounding box center [249, 63] width 391 height 33
click at [417, 55] on span "18:45 - (Đã hủy)" at bounding box center [391, 58] width 90 height 20
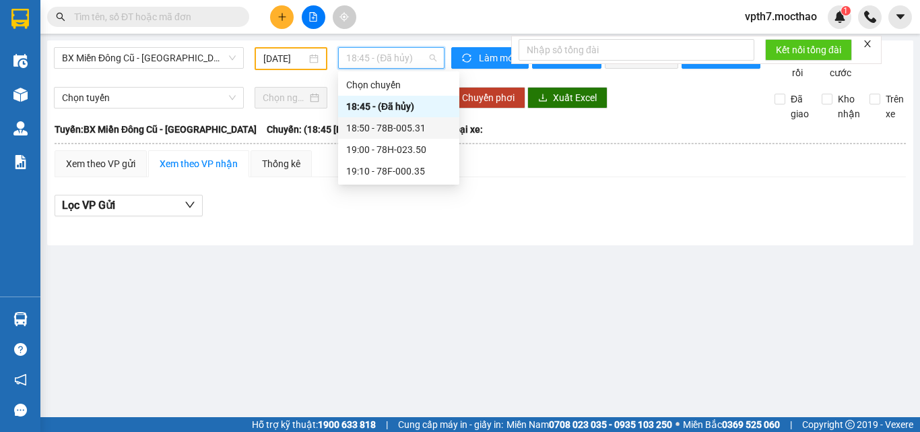
click at [395, 136] on div "18:50 - 78B-005.31" at bounding box center [398, 128] width 121 height 22
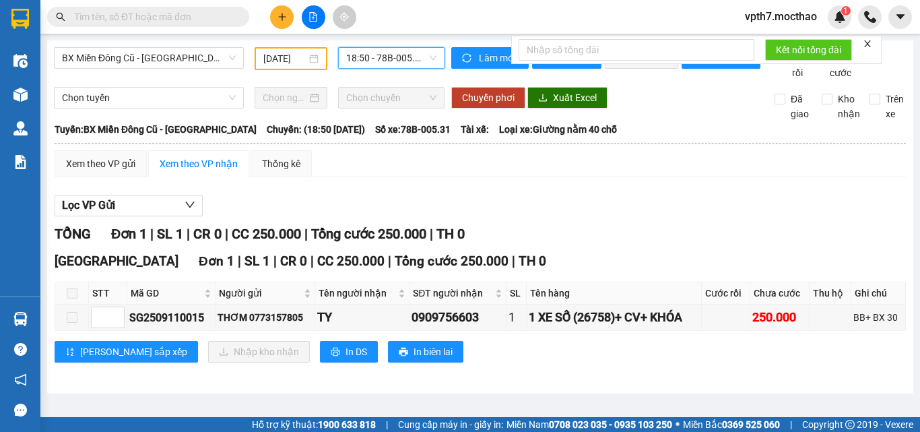
click at [374, 57] on span "18:50 - 78B-005.31" at bounding box center [391, 58] width 90 height 20
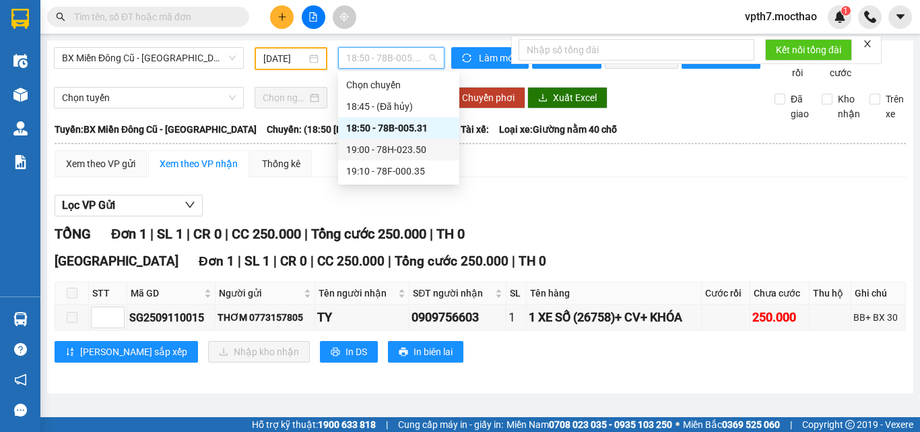
click at [420, 150] on div "19:00 - 78H-023.50" at bounding box center [398, 149] width 105 height 15
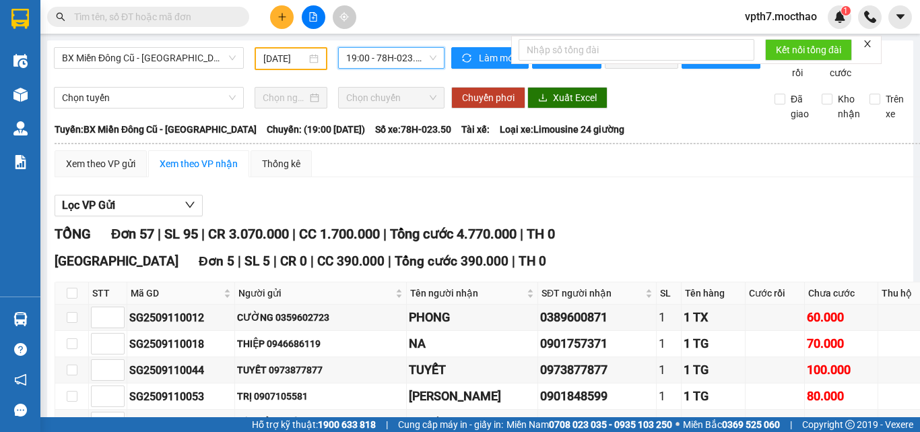
click at [408, 61] on span "19:00 - 78H-023.50" at bounding box center [391, 58] width 90 height 20
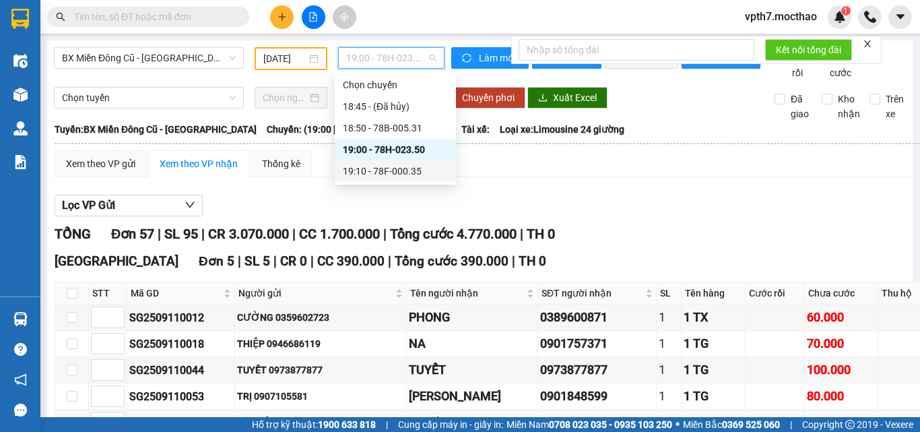
click at [390, 177] on div "19:10 - 78F-000.35" at bounding box center [395, 171] width 105 height 15
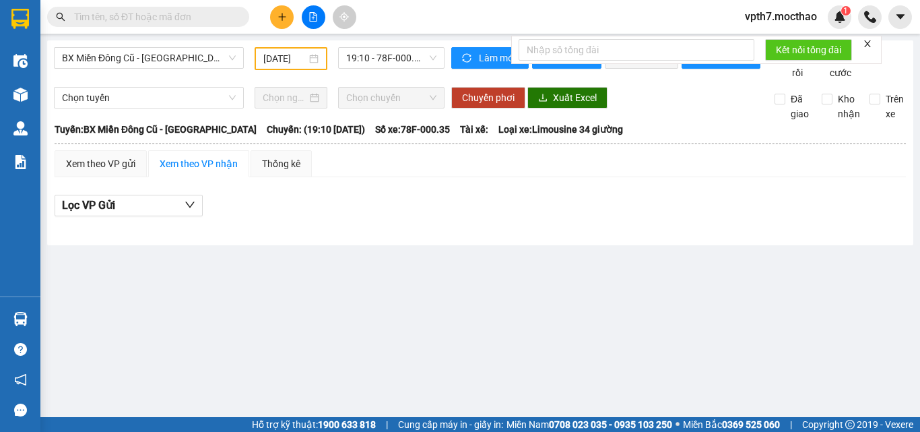
click at [176, 80] on div "BX Miền Đông Cũ - Tuy Hoà [DATE] 19:10 - 78F-000.35" at bounding box center [249, 63] width 391 height 33
